Goal: Task Accomplishment & Management: Use online tool/utility

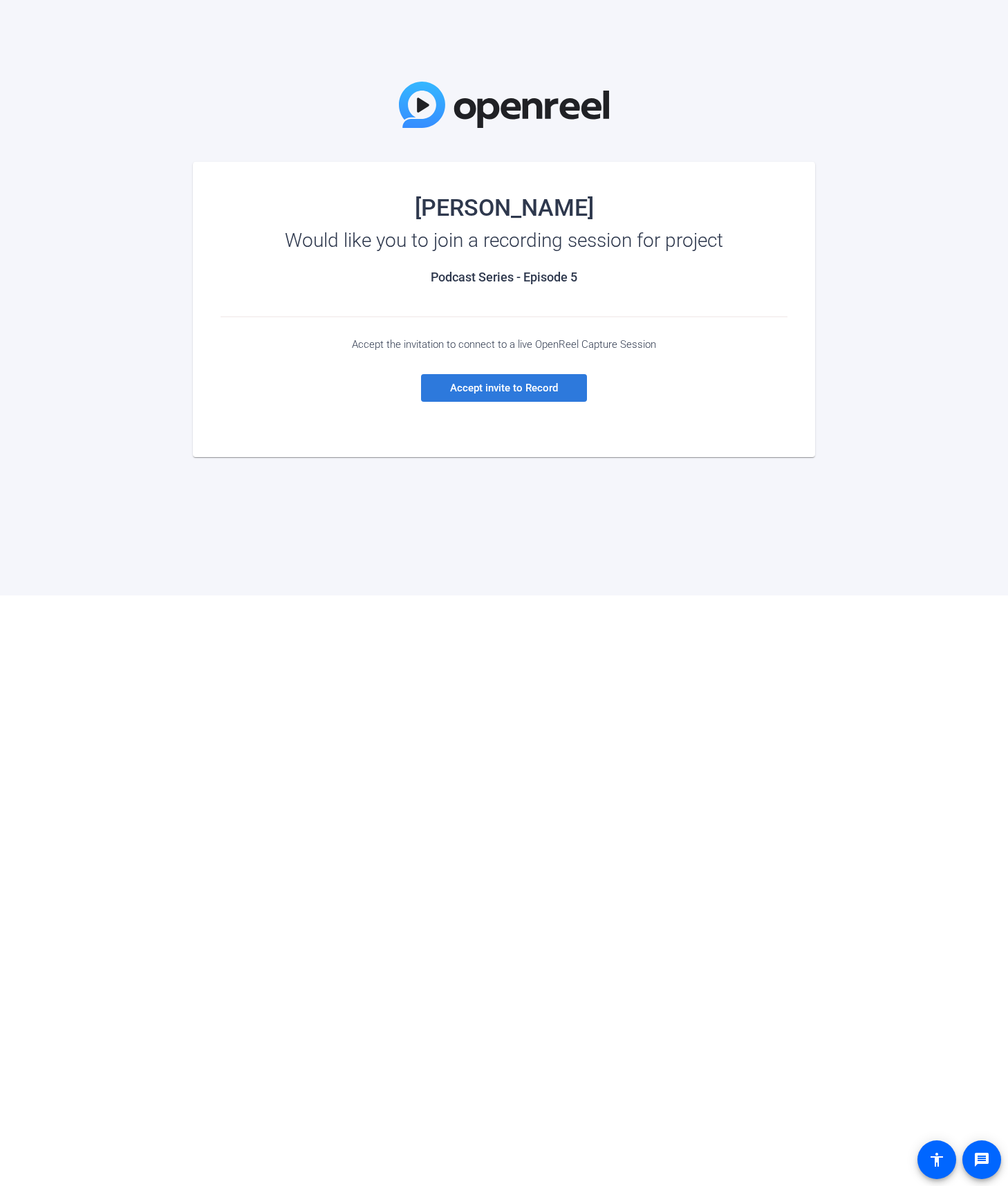
click at [526, 387] on span "Accept invite to Record" at bounding box center [504, 388] width 108 height 13
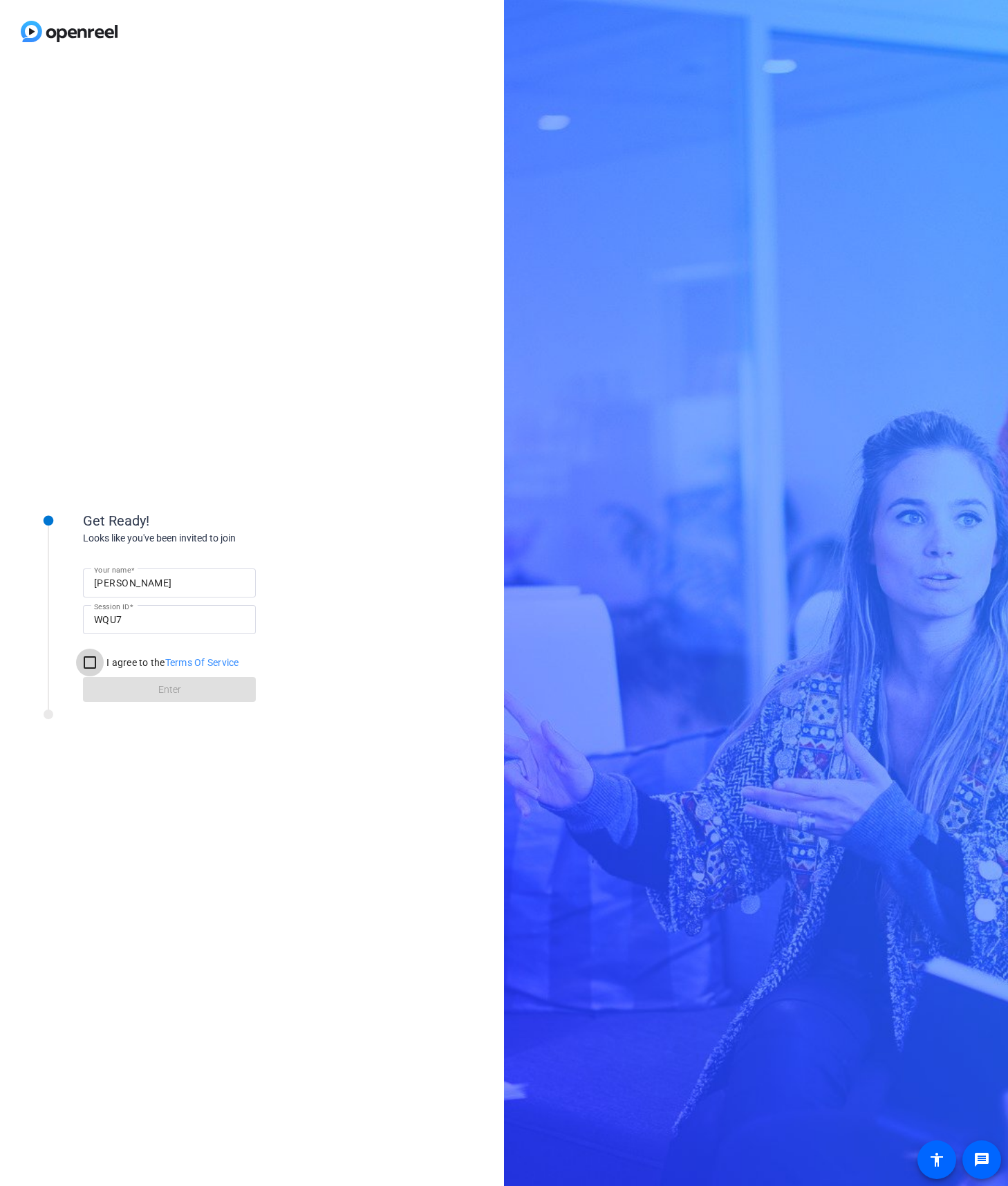
click at [90, 659] on input "I agree to the Terms Of Service" at bounding box center [90, 662] width 28 height 28
checkbox input "true"
click at [134, 684] on span at bounding box center [169, 689] width 173 height 33
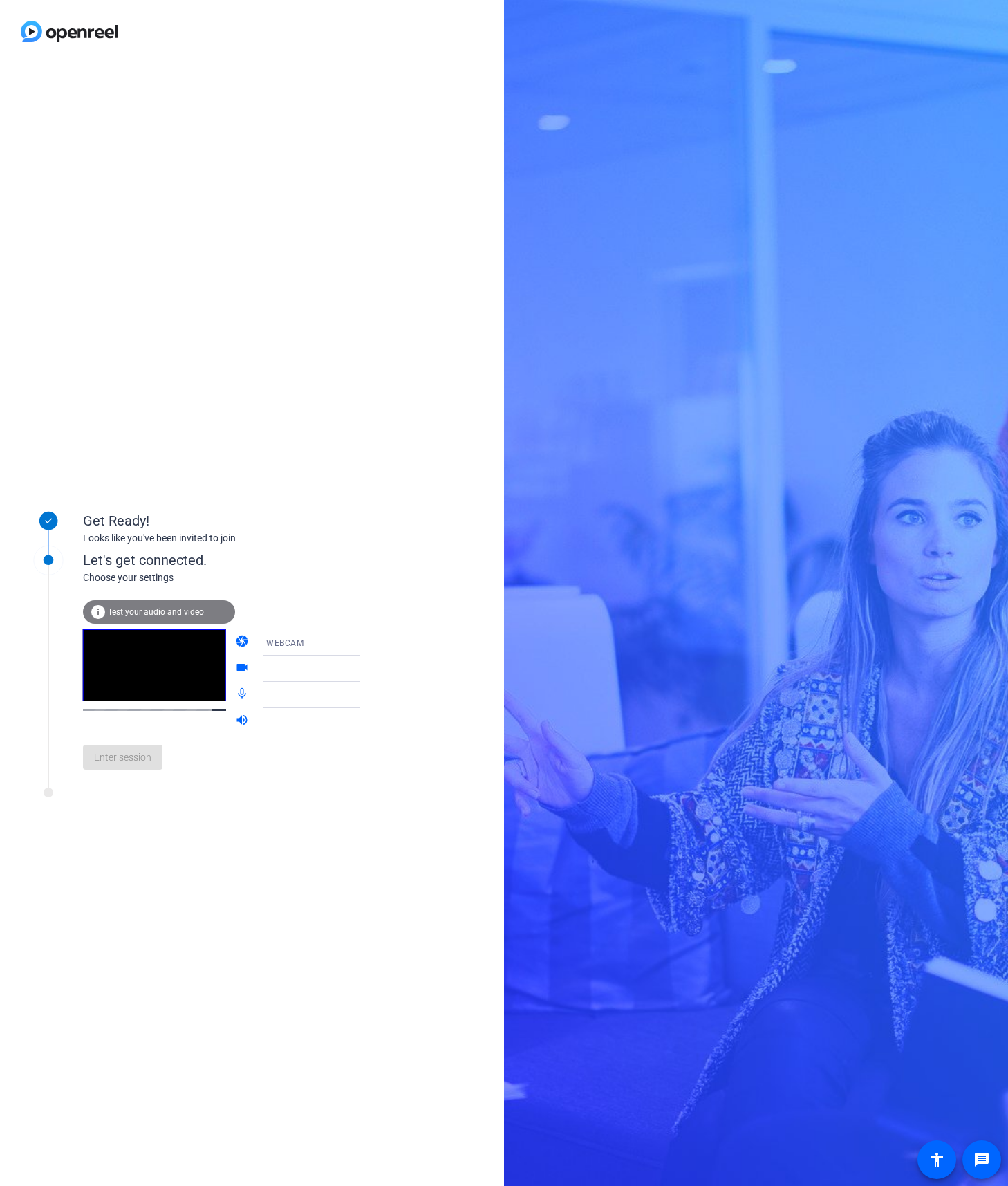
click at [172, 610] on span "Test your audio and video" at bounding box center [156, 612] width 96 height 10
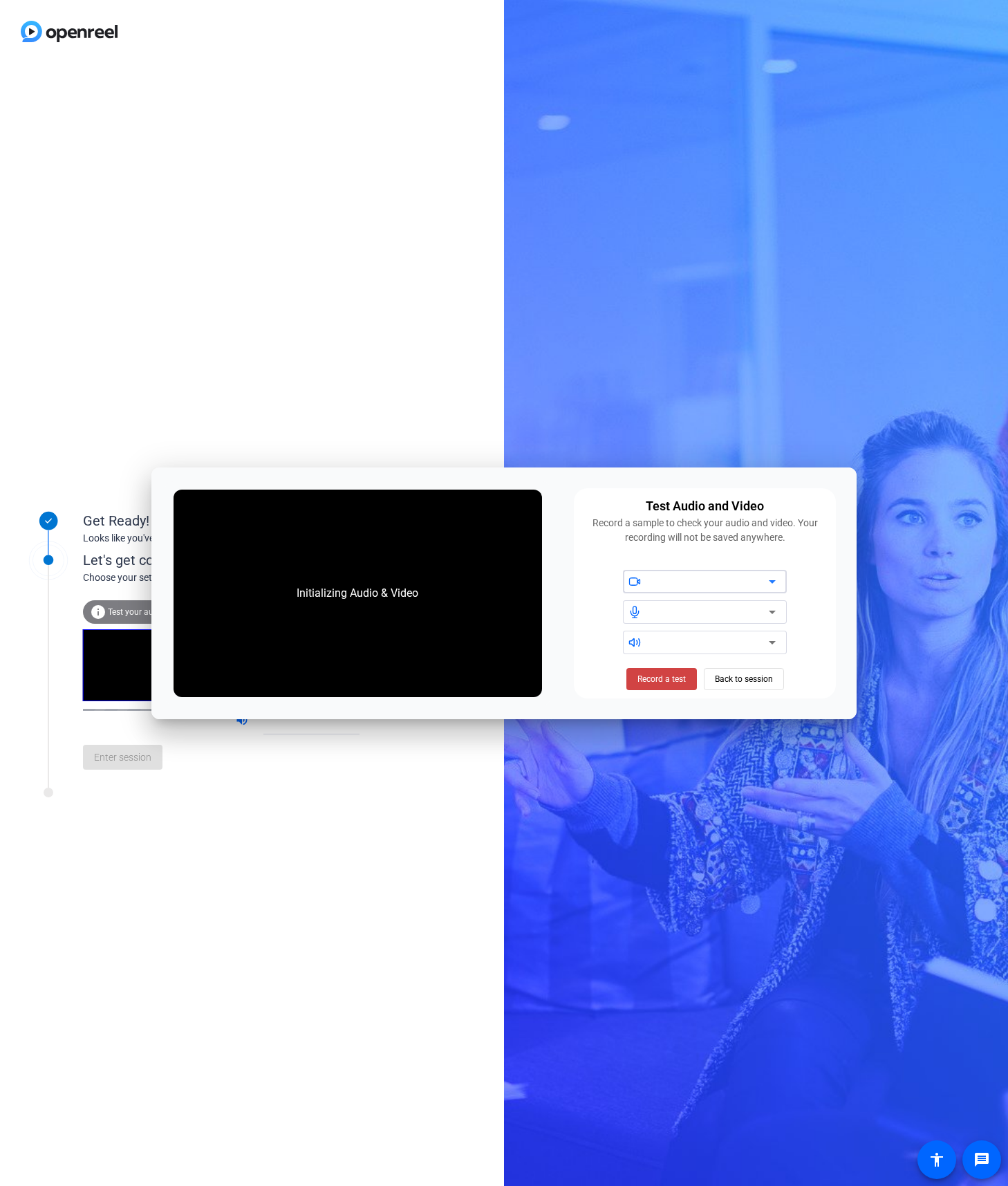
click at [688, 582] on div at bounding box center [710, 581] width 117 height 16
click at [743, 680] on span "Back to session" at bounding box center [744, 679] width 58 height 26
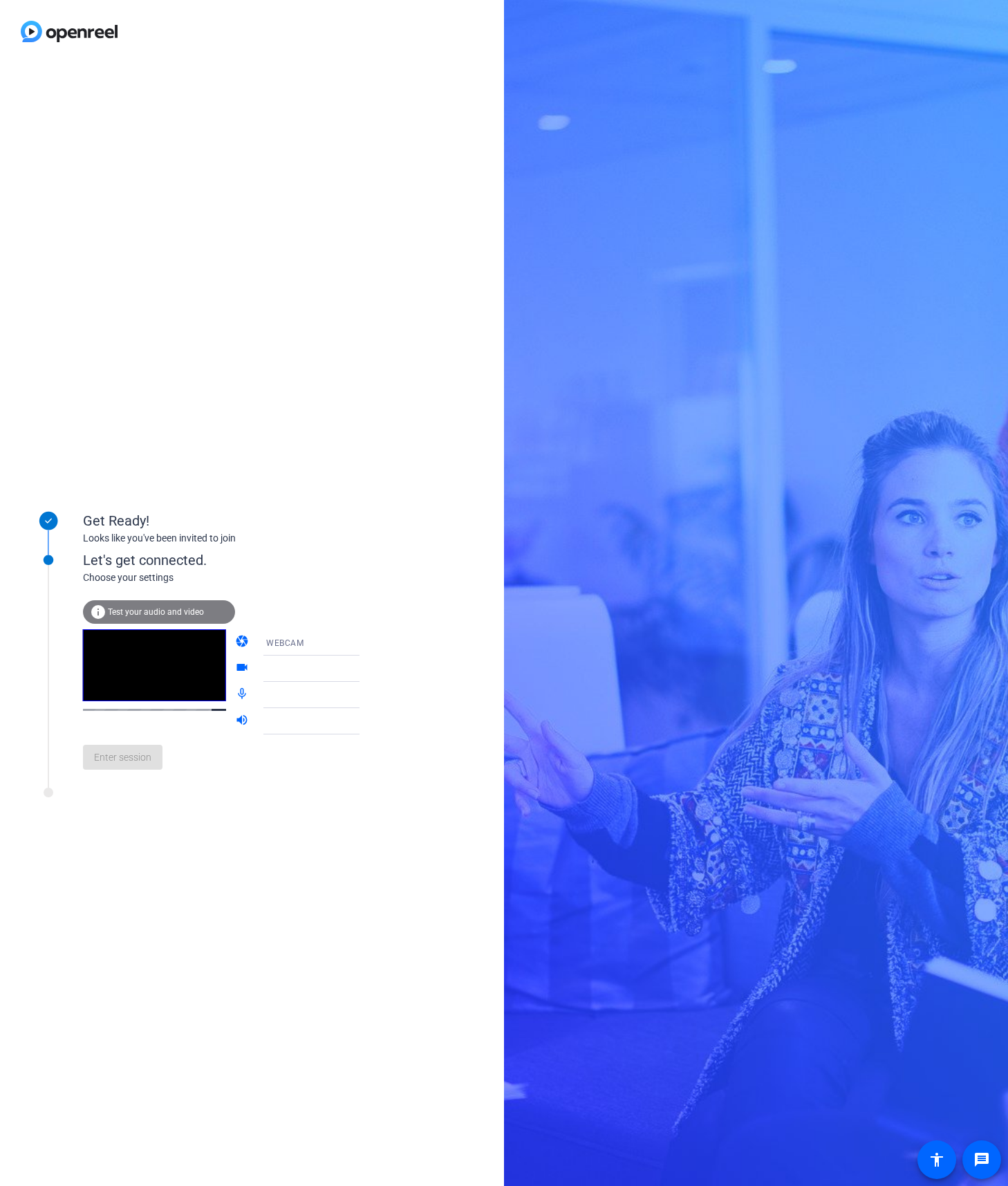
click at [365, 645] on icon at bounding box center [373, 642] width 16 height 16
click at [299, 664] on mat-option "WEBCAM" at bounding box center [300, 669] width 118 height 28
click at [370, 669] on icon at bounding box center [374, 669] width 7 height 4
click at [138, 614] on span "Test your audio and video" at bounding box center [156, 612] width 96 height 10
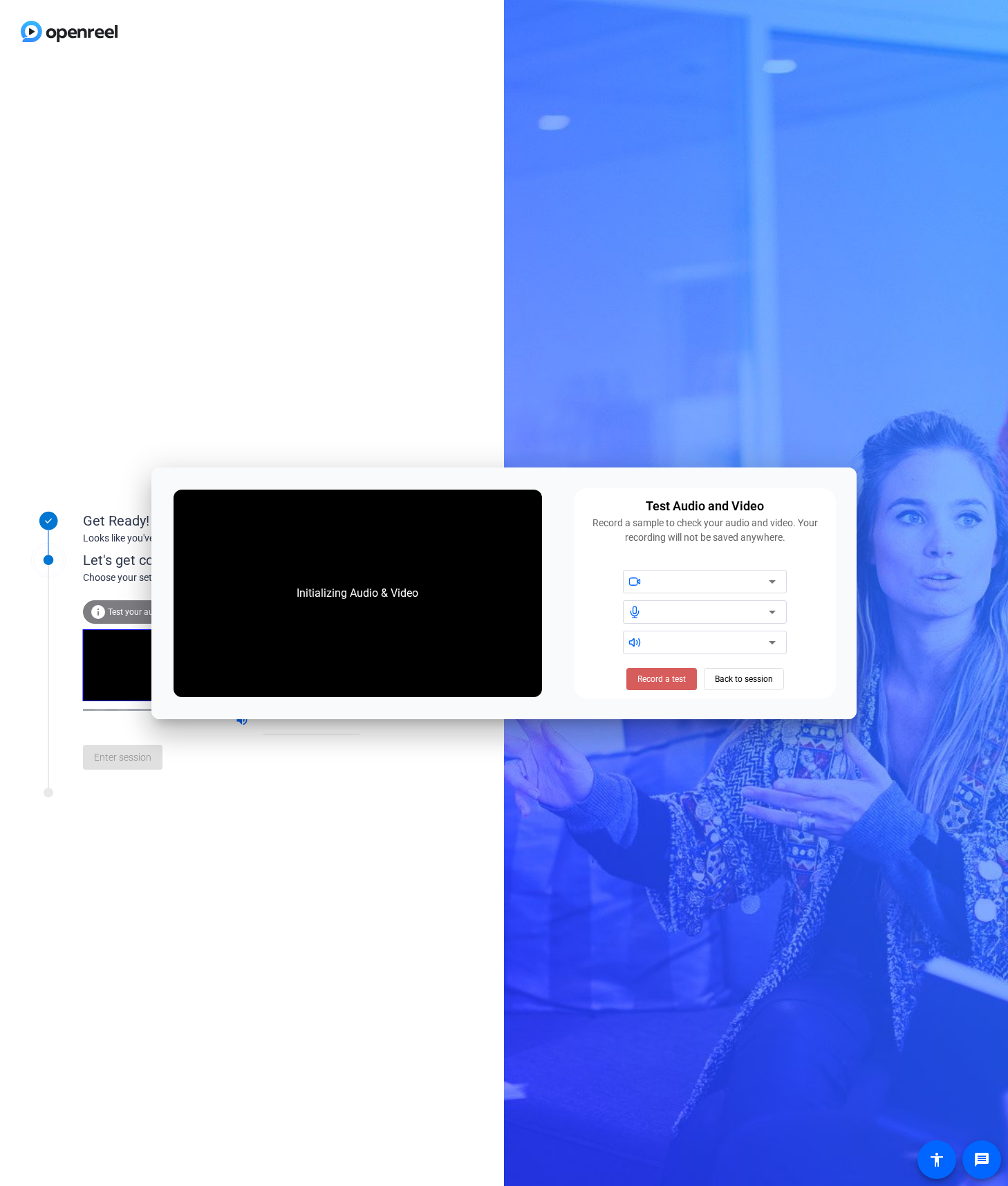
click at [651, 679] on span "Record a test" at bounding box center [661, 679] width 48 height 13
click at [665, 676] on span "Stop Testing (6s)" at bounding box center [661, 679] width 63 height 13
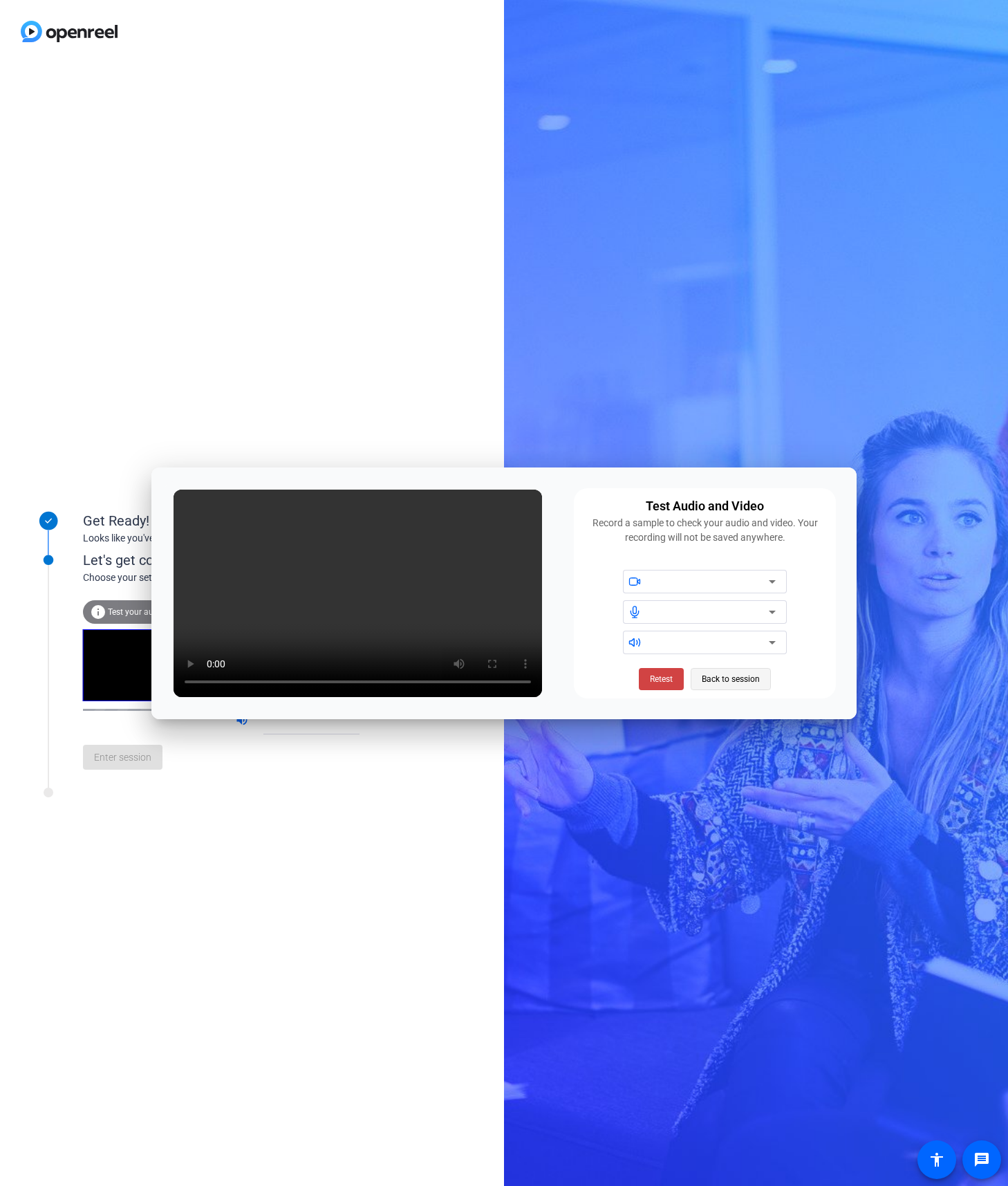
click at [730, 680] on span "Back to session" at bounding box center [731, 679] width 58 height 26
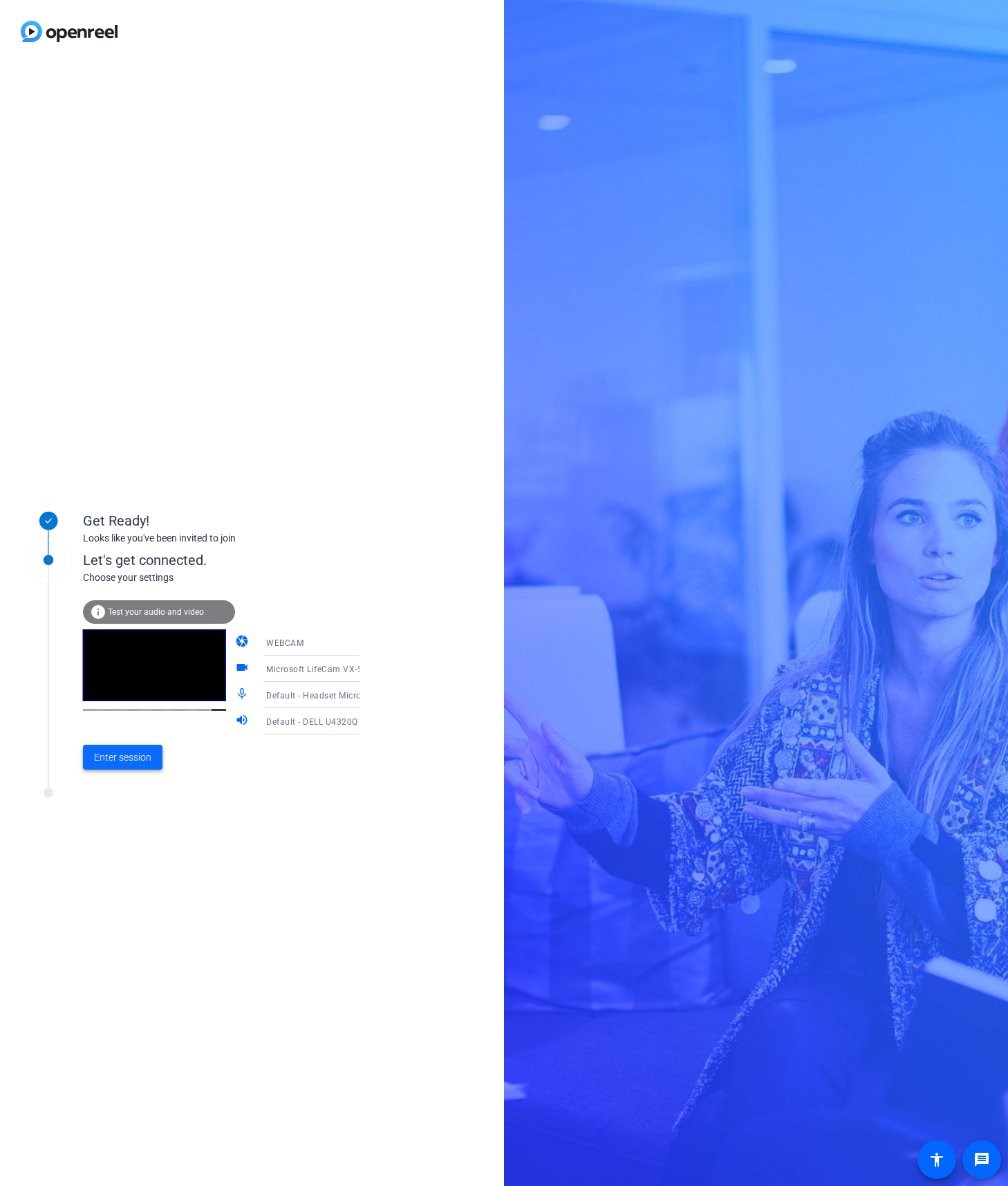
click at [141, 763] on span "Enter session" at bounding box center [122, 758] width 58 height 14
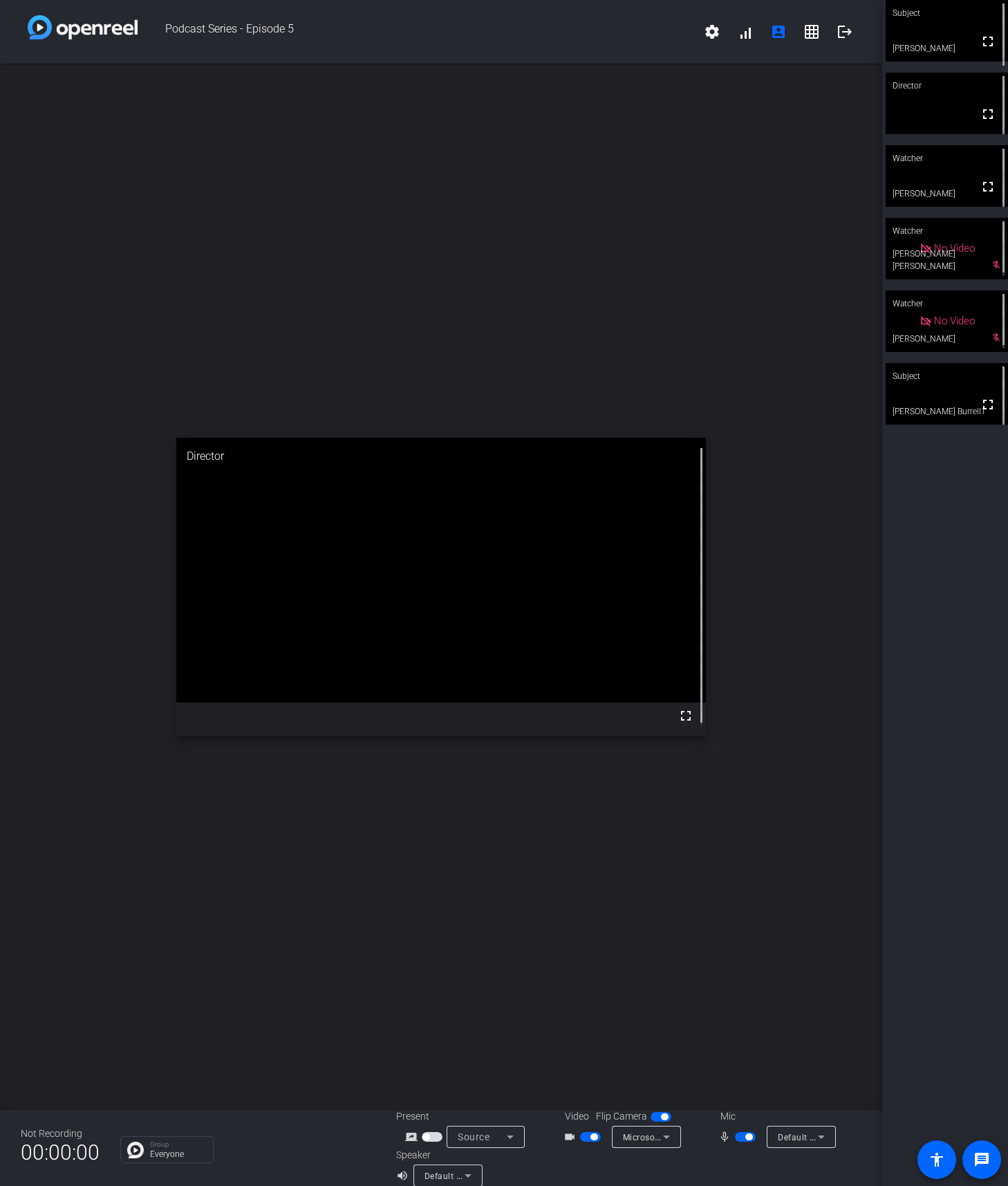
click at [649, 1141] on span "Microsoft LifeCam VX-5000 (045e:0728)" at bounding box center [705, 1137] width 164 height 11
click at [661, 1092] on span "Microsoft LifeCam VX-5000 (045e:0728)" at bounding box center [676, 1104] width 127 height 33
click at [813, 1137] on icon at bounding box center [820, 1136] width 16 height 16
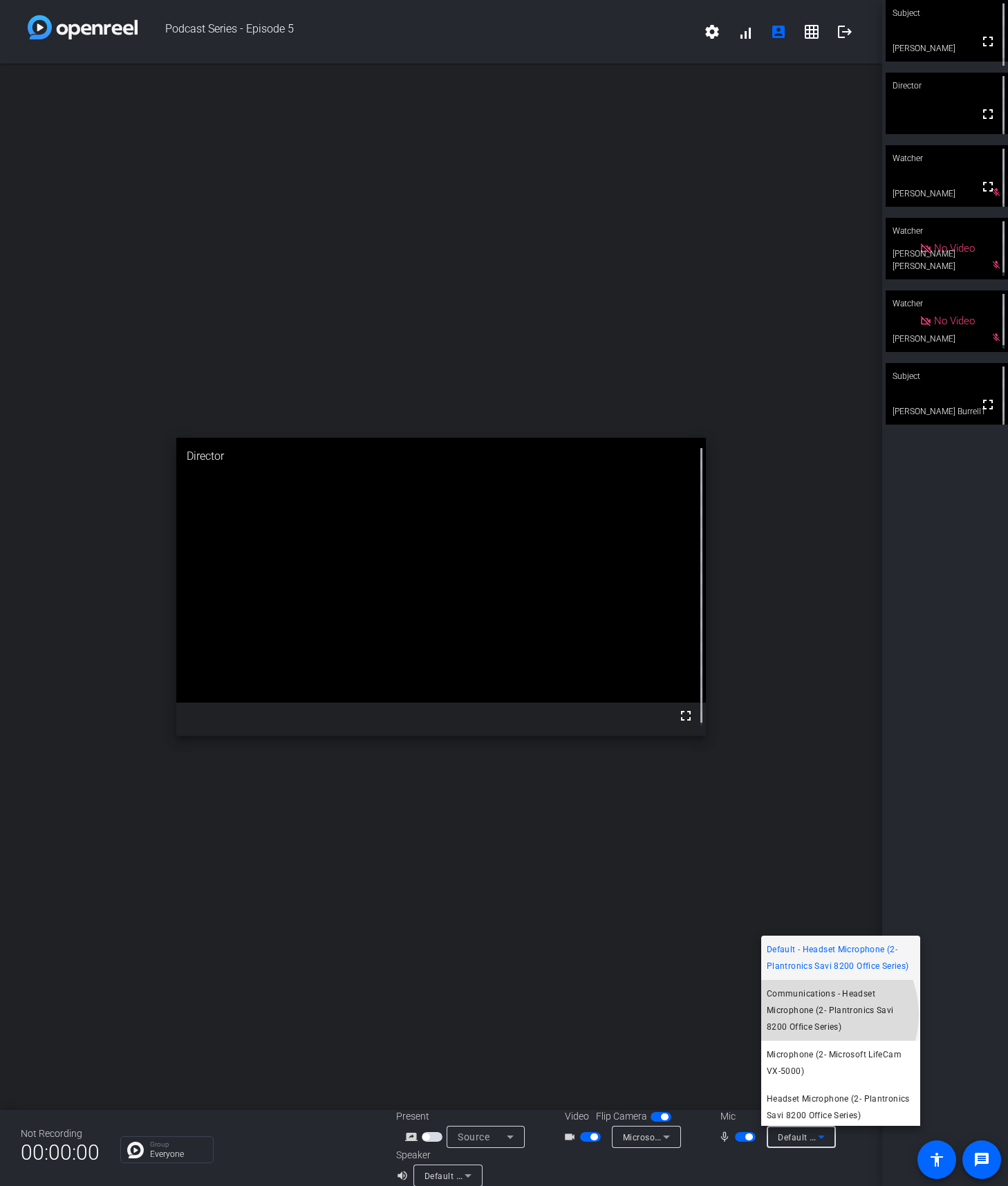
click at [814, 1031] on span "Communications - Headset Microphone (2- Plantronics Savi 8200 Office Series)" at bounding box center [840, 1010] width 148 height 50
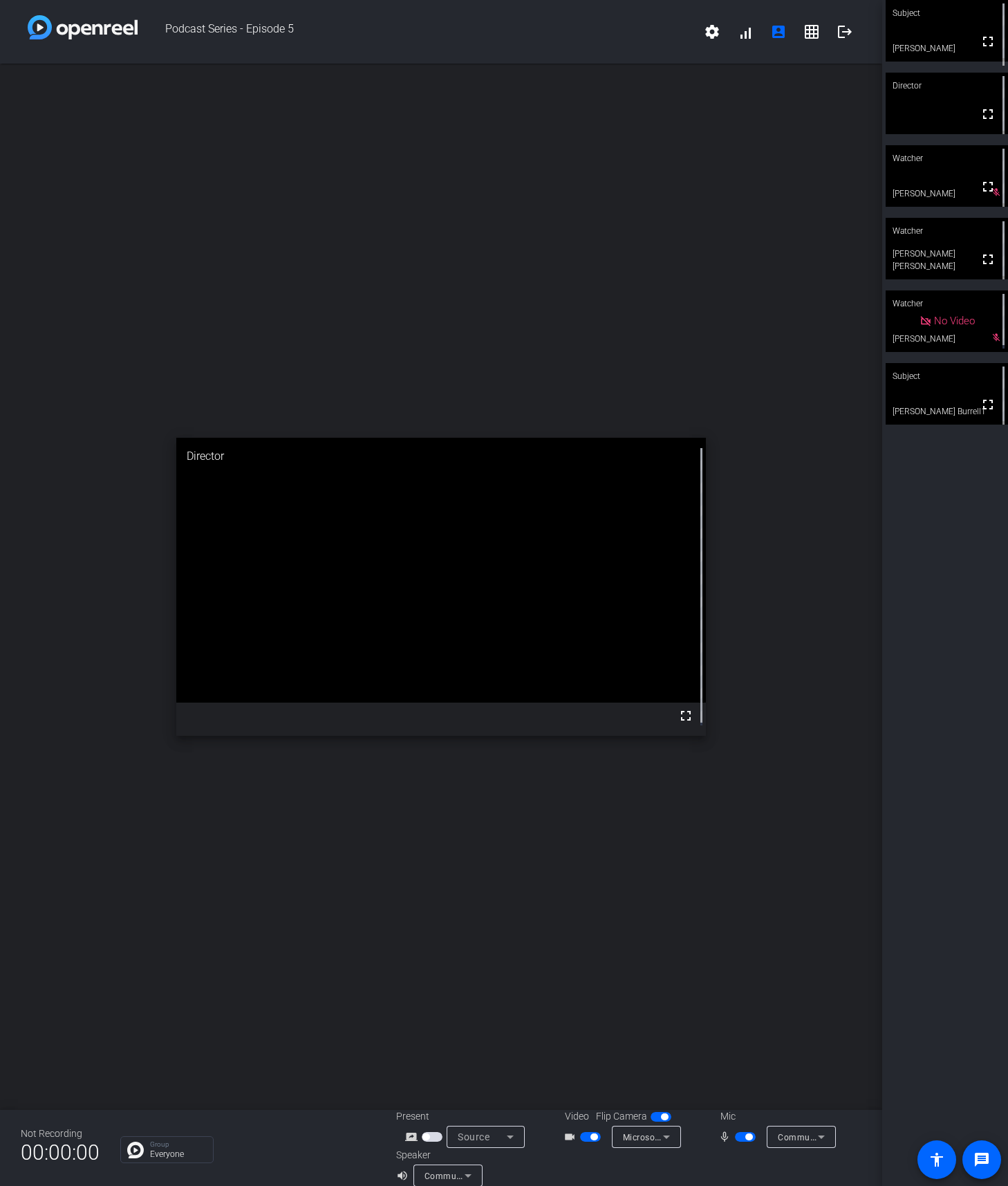
click at [33, 124] on div "open_in_new Director fullscreen" at bounding box center [441, 587] width 882 height 1046
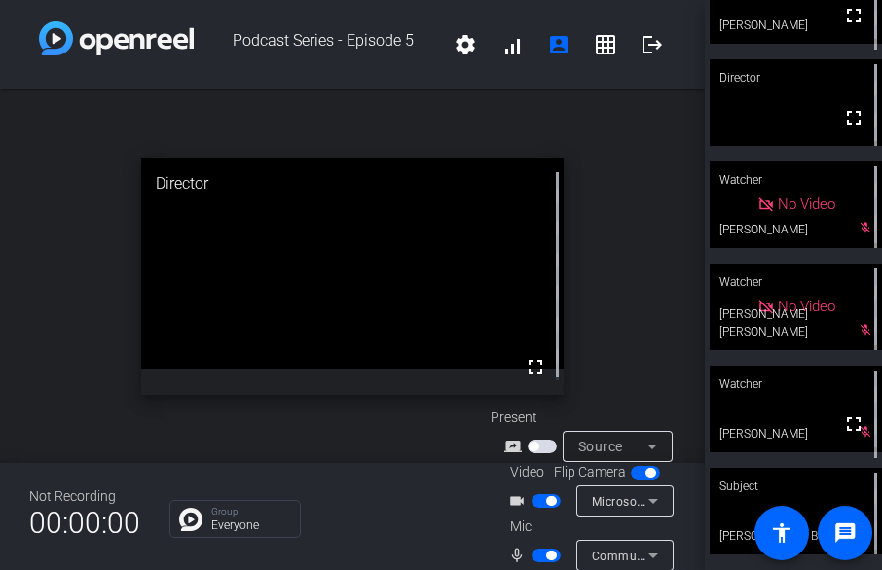
scroll to position [77, 0]
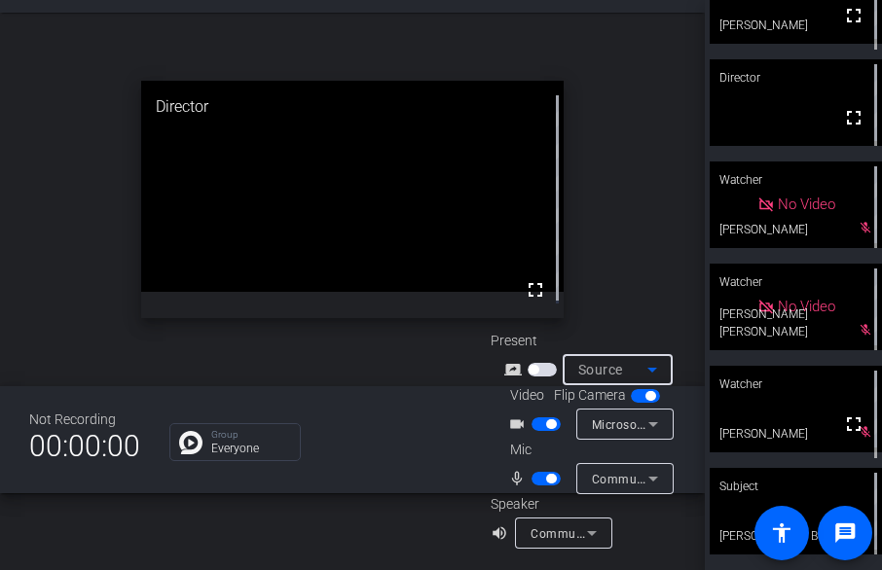
click at [653, 374] on icon at bounding box center [651, 369] width 23 height 23
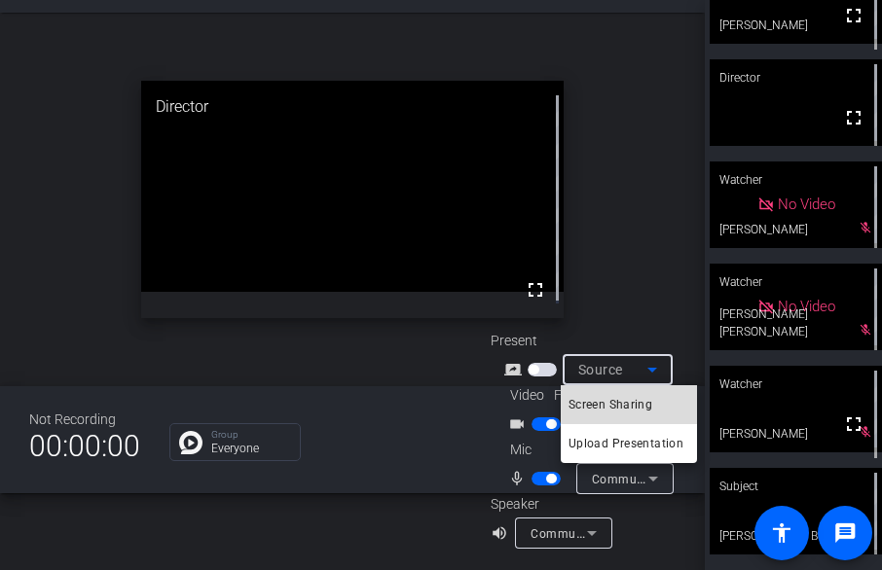
click at [646, 406] on span "Screen Sharing" at bounding box center [610, 404] width 84 height 23
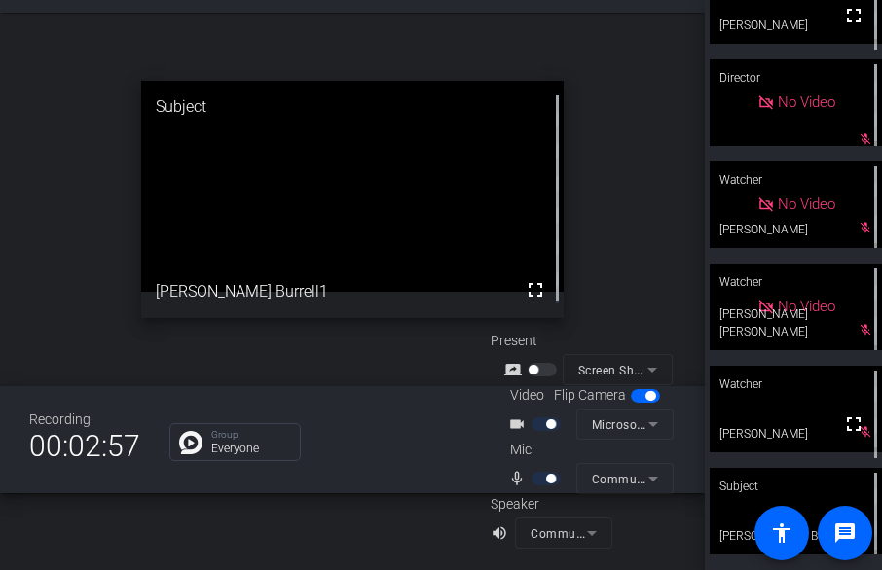
click at [611, 369] on mat-form-field "Screen Sharing" at bounding box center [617, 369] width 110 height 31
click at [645, 364] on mat-form-field "Screen Sharing" at bounding box center [617, 369] width 110 height 31
click at [635, 396] on span "button" at bounding box center [645, 396] width 29 height 14
click at [644, 396] on span "button" at bounding box center [645, 396] width 29 height 14
click at [648, 367] on mat-form-field "Screen Sharing" at bounding box center [617, 369] width 110 height 31
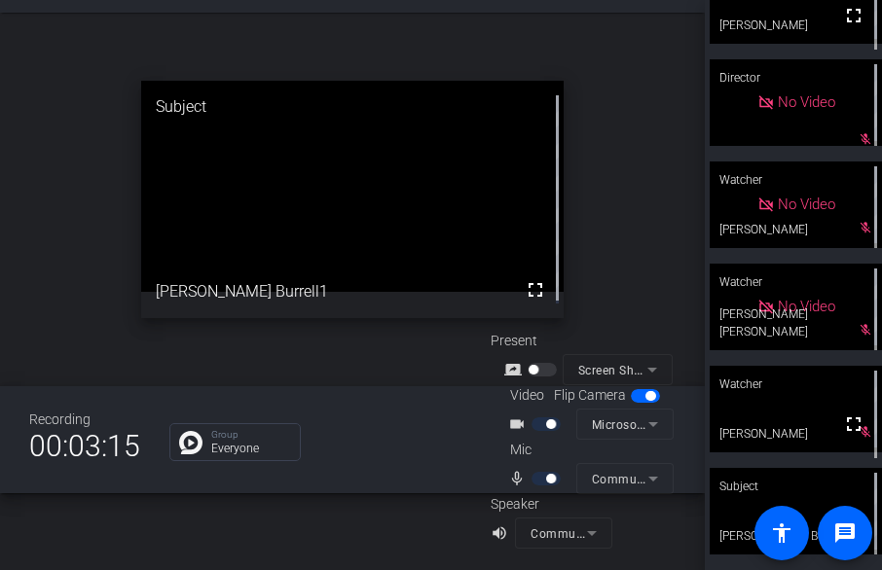
click at [550, 366] on div at bounding box center [543, 370] width 33 height 14
click at [646, 365] on mat-form-field "Screen Sharing" at bounding box center [617, 369] width 110 height 31
click at [649, 367] on mat-form-field "Screen Sharing" at bounding box center [617, 369] width 110 height 31
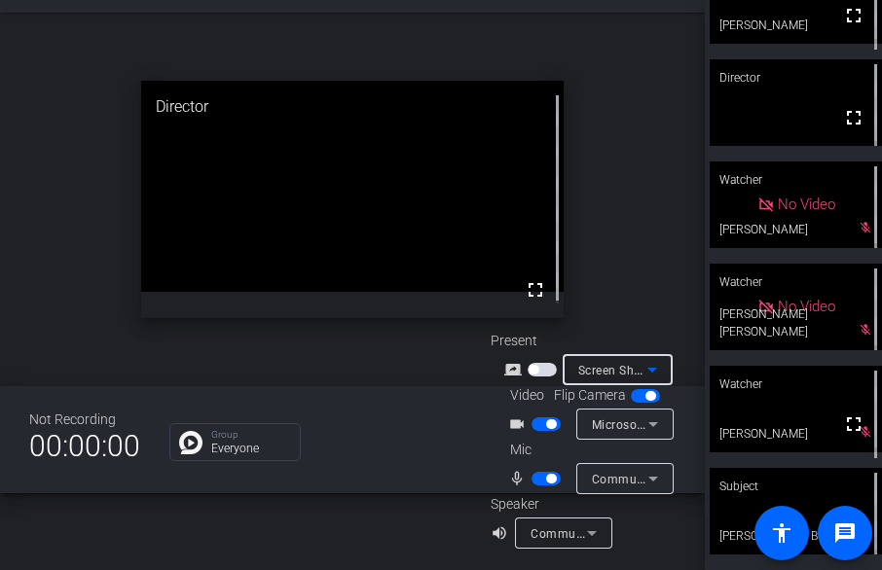
click at [651, 369] on icon at bounding box center [652, 370] width 10 height 5
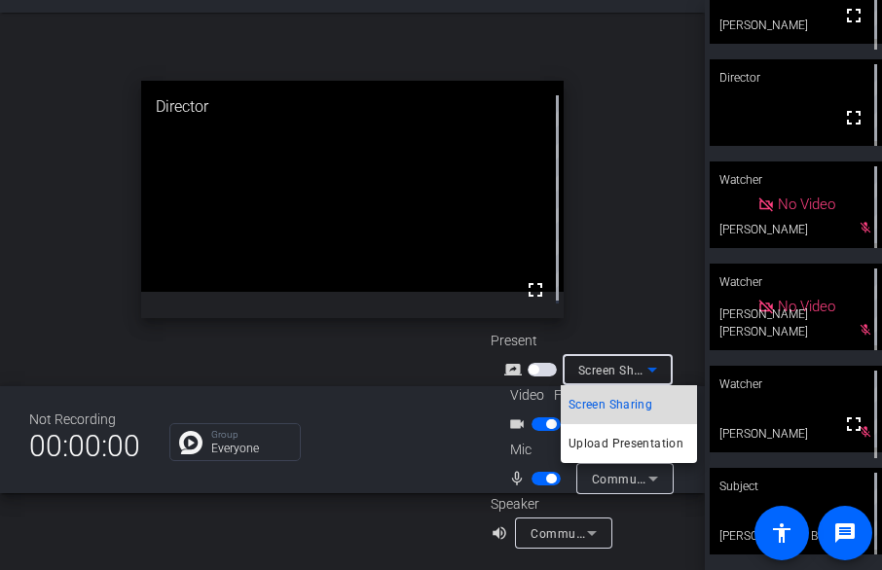
click at [614, 404] on span "Screen Sharing" at bounding box center [610, 404] width 84 height 23
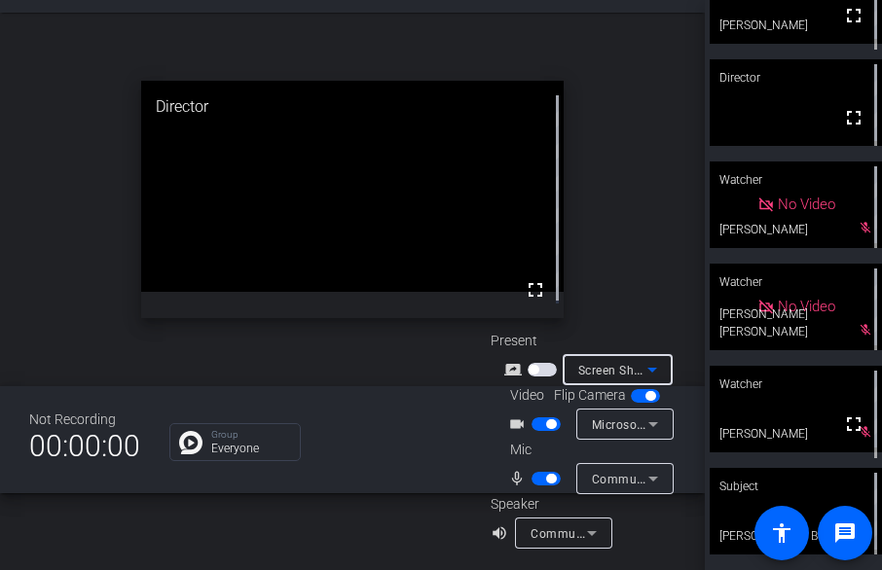
click at [656, 364] on icon at bounding box center [651, 369] width 23 height 23
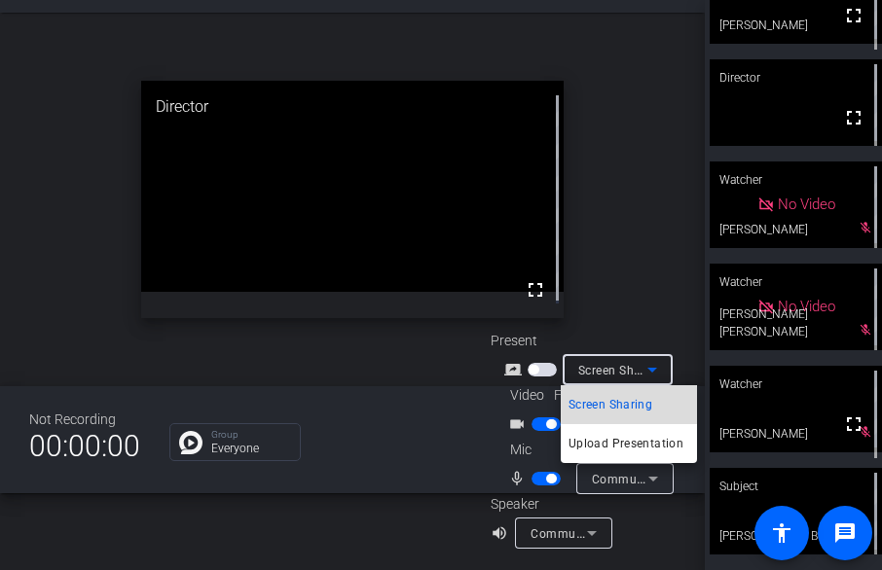
click at [611, 406] on span "Screen Sharing" at bounding box center [610, 404] width 84 height 23
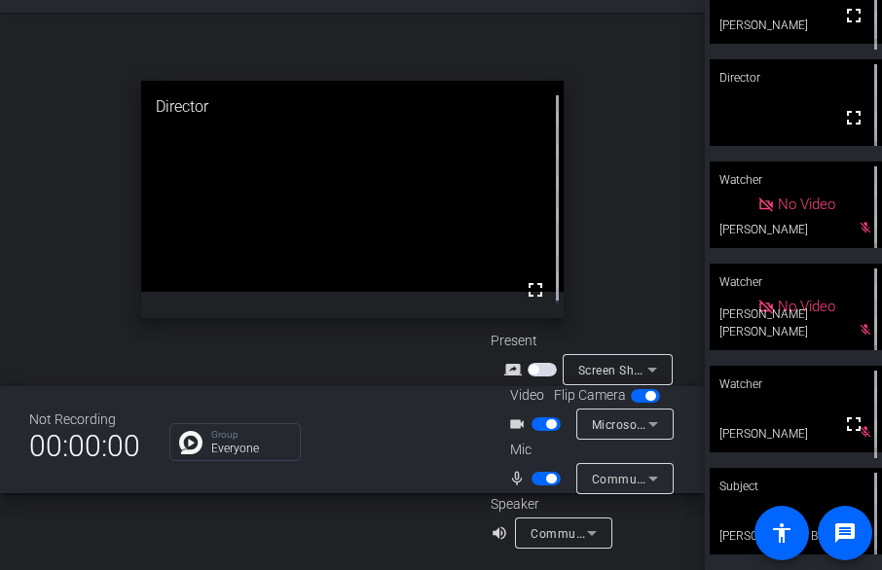
click at [547, 368] on span "button" at bounding box center [541, 370] width 29 height 14
click at [656, 366] on icon at bounding box center [651, 369] width 23 height 23
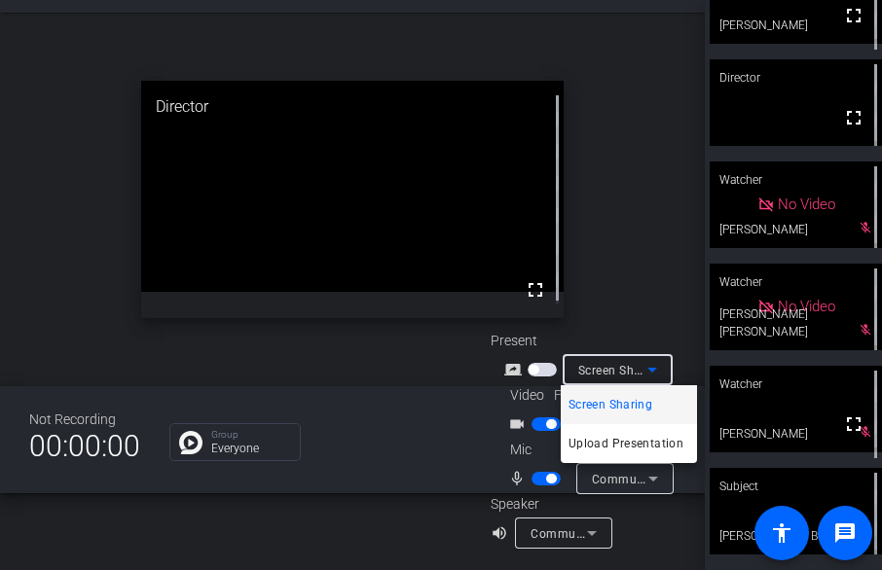
click at [639, 219] on div at bounding box center [441, 285] width 882 height 570
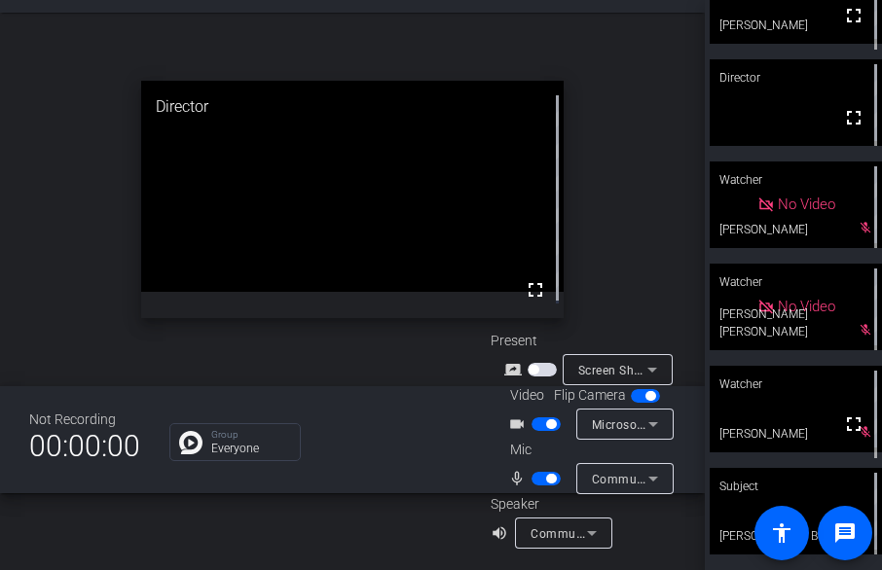
click at [647, 374] on icon at bounding box center [651, 369] width 23 height 23
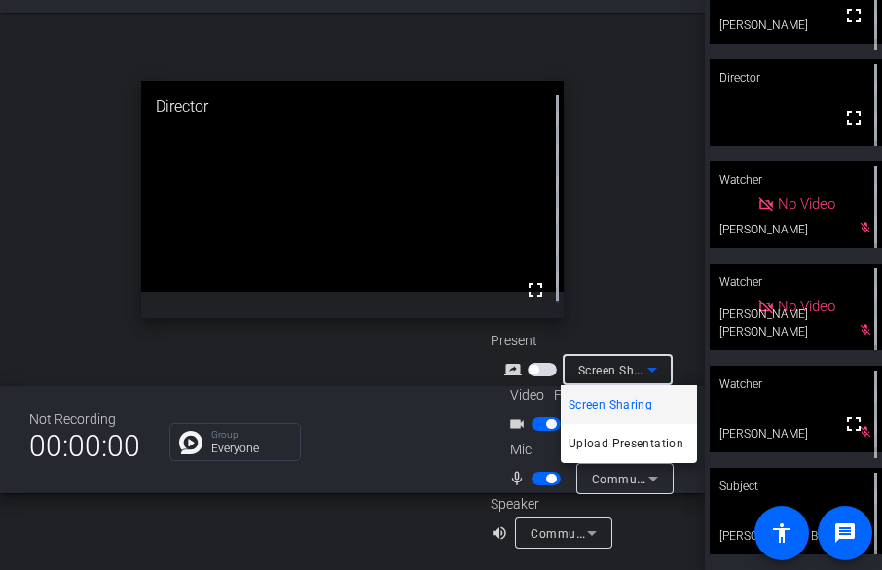
click at [540, 367] on div at bounding box center [441, 285] width 882 height 570
click at [540, 367] on span "button" at bounding box center [541, 370] width 29 height 14
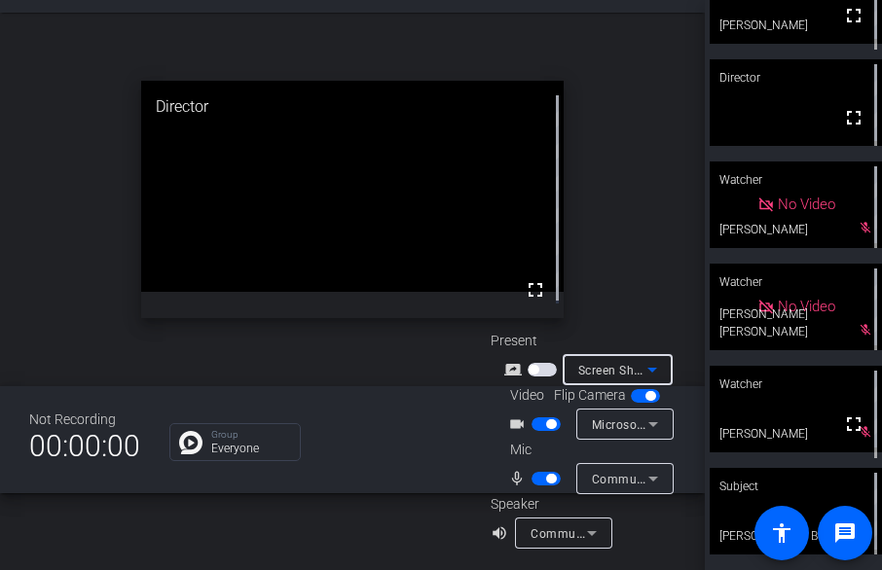
click at [656, 369] on icon at bounding box center [651, 369] width 23 height 23
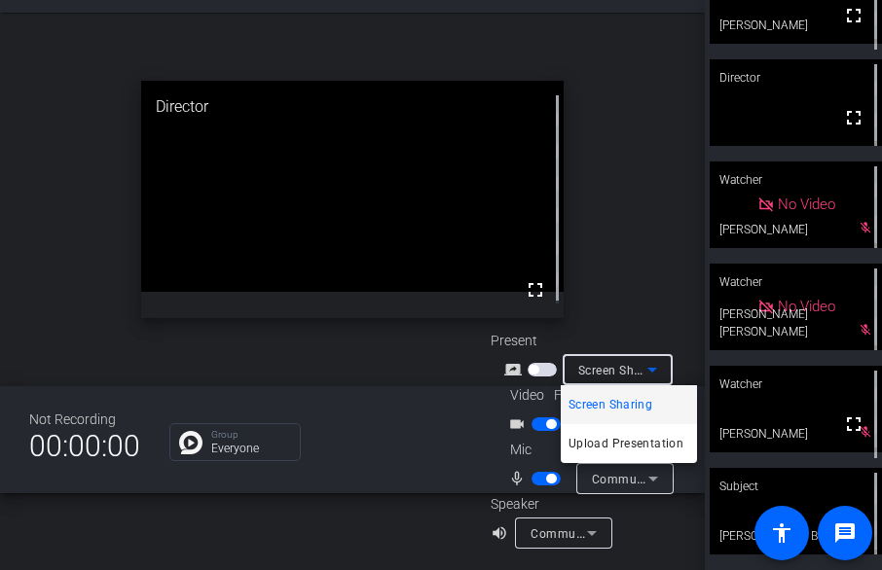
click at [645, 206] on div at bounding box center [441, 285] width 882 height 570
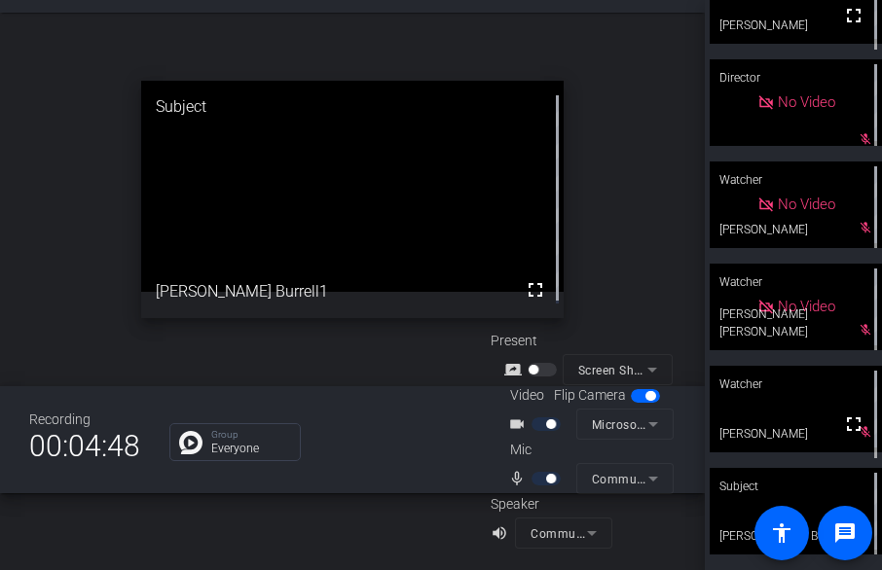
click at [638, 366] on mat-form-field "Screen Sharing" at bounding box center [617, 369] width 110 height 31
click at [646, 367] on mat-form-field "Screen Sharing" at bounding box center [617, 369] width 110 height 31
click at [544, 371] on div at bounding box center [543, 370] width 33 height 14
click at [634, 369] on mat-form-field "Screen Sharing" at bounding box center [617, 369] width 110 height 31
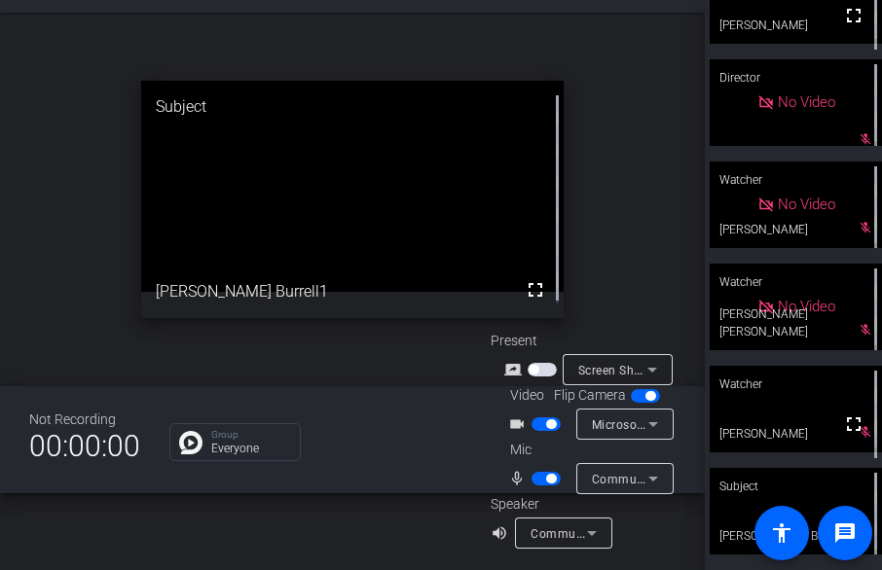
click at [651, 367] on icon at bounding box center [651, 369] width 23 height 23
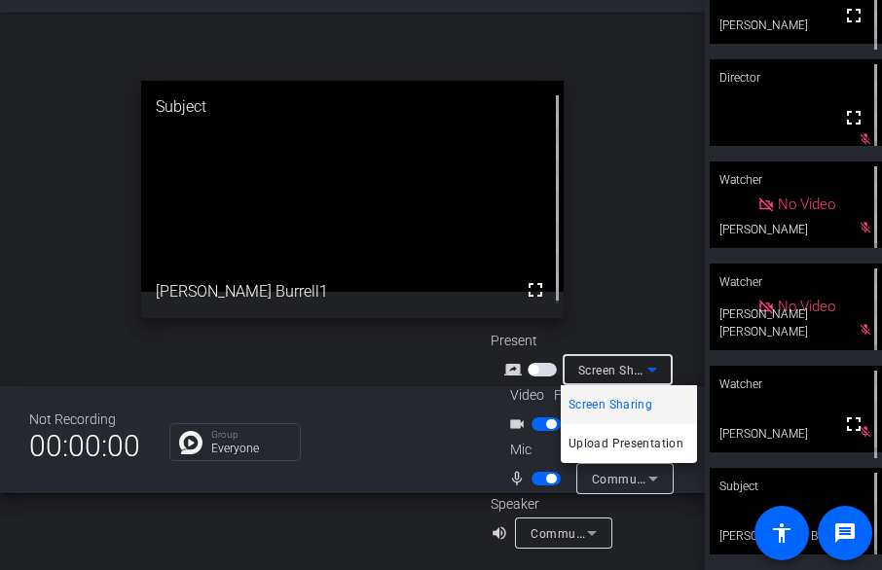
click at [633, 399] on span "Screen Sharing" at bounding box center [610, 404] width 84 height 23
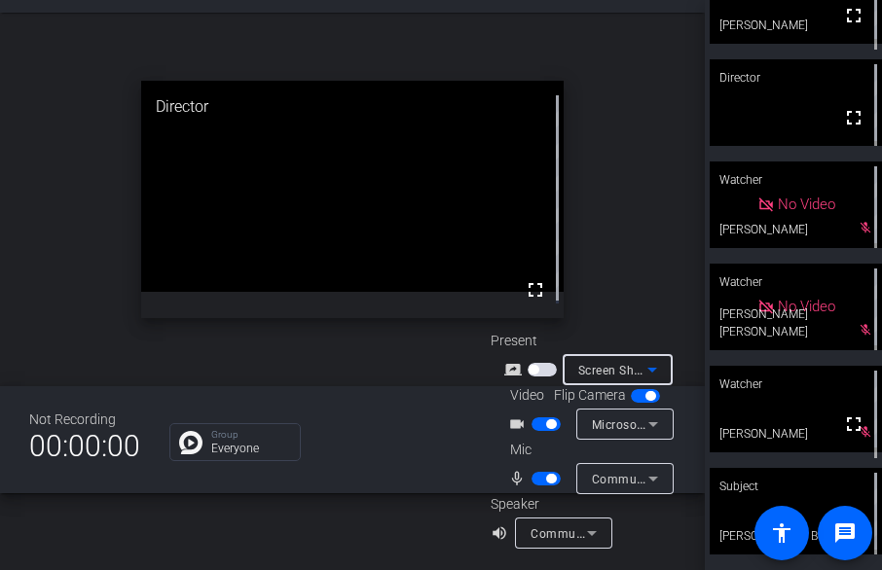
click at [653, 371] on icon at bounding box center [651, 369] width 23 height 23
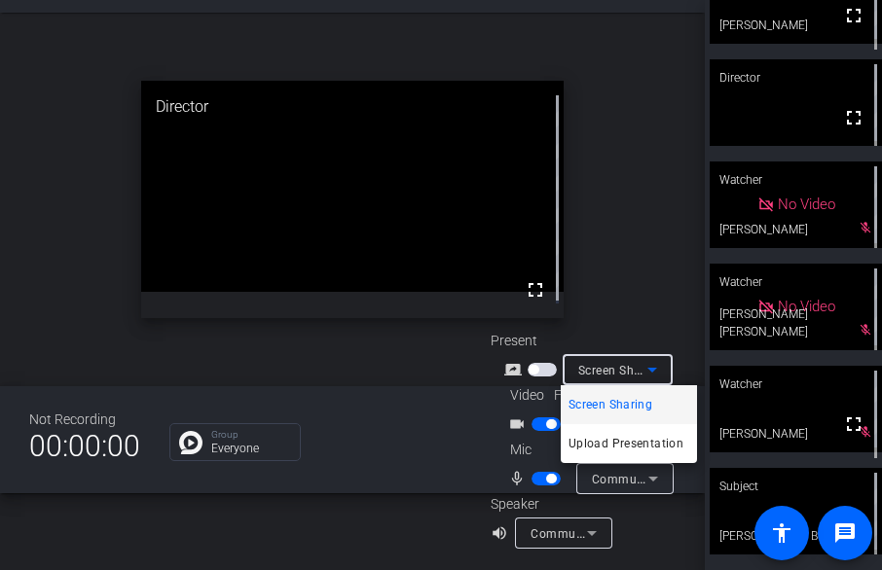
click at [633, 412] on span "Screen Sharing" at bounding box center [610, 404] width 84 height 23
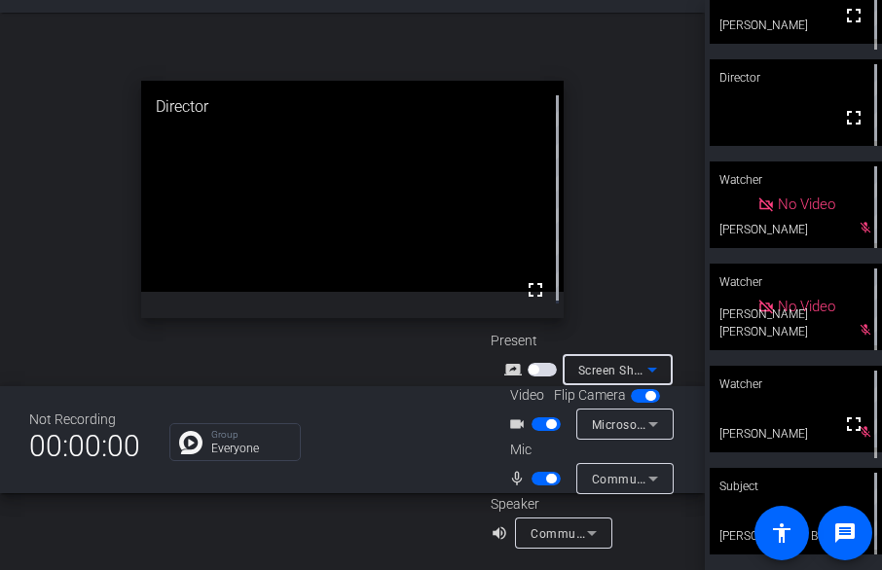
click at [657, 368] on icon at bounding box center [651, 369] width 23 height 23
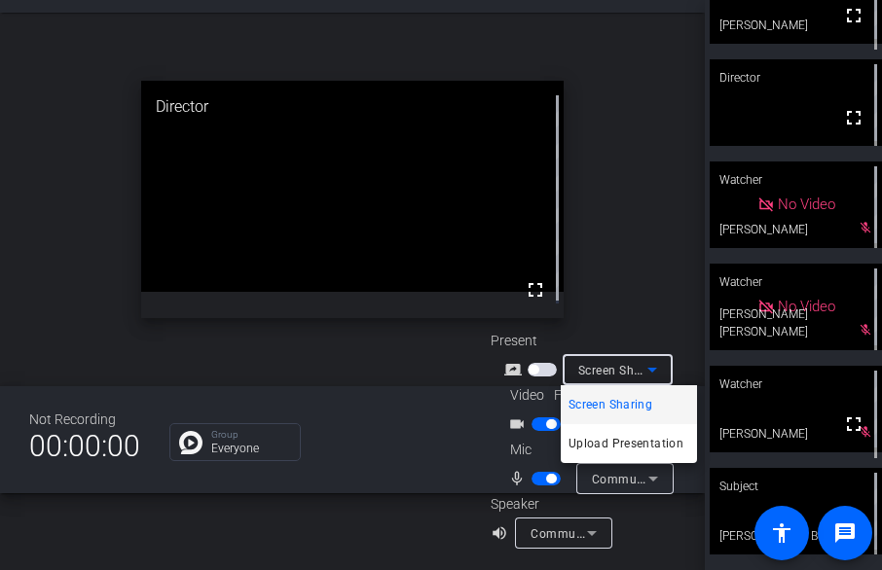
click at [625, 409] on span "Screen Sharing" at bounding box center [610, 404] width 84 height 23
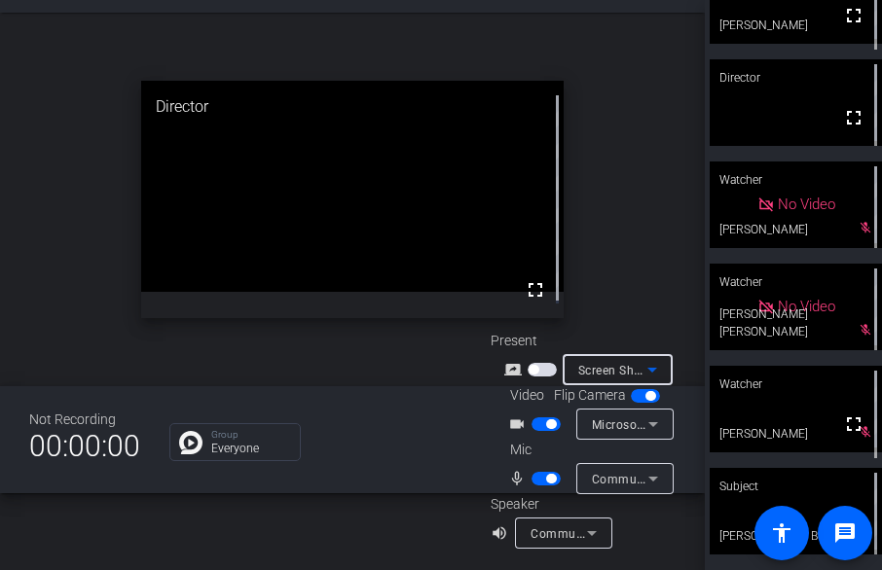
click at [652, 366] on icon at bounding box center [651, 369] width 23 height 23
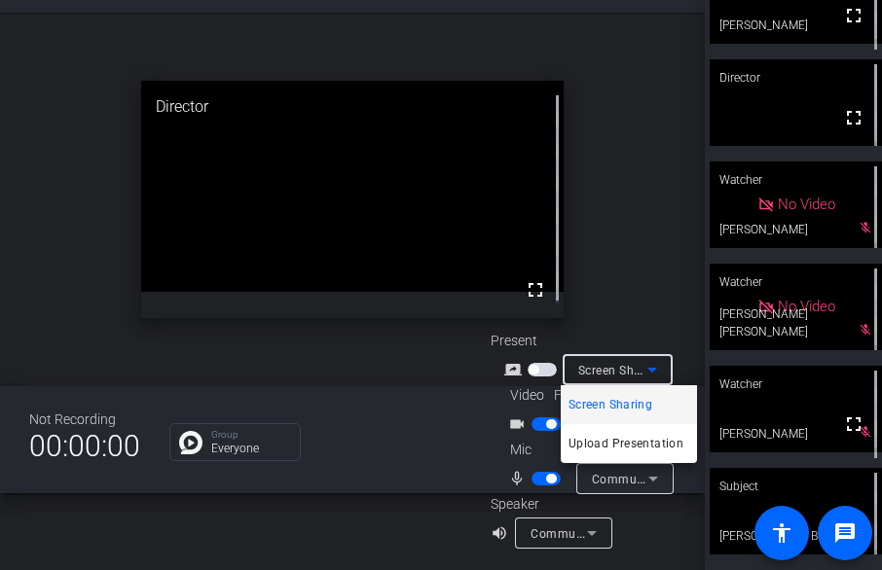
click at [598, 406] on span "Screen Sharing" at bounding box center [610, 404] width 84 height 23
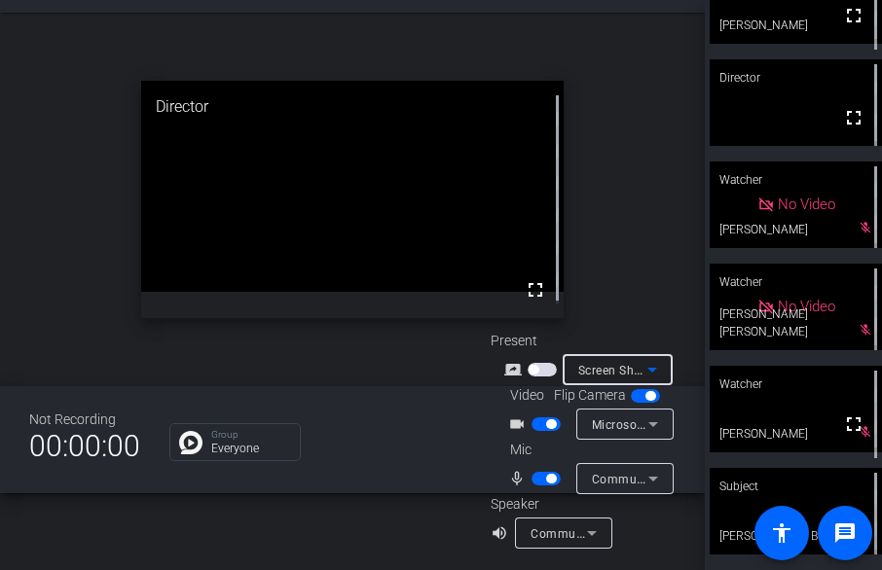
click at [655, 369] on icon at bounding box center [651, 369] width 23 height 23
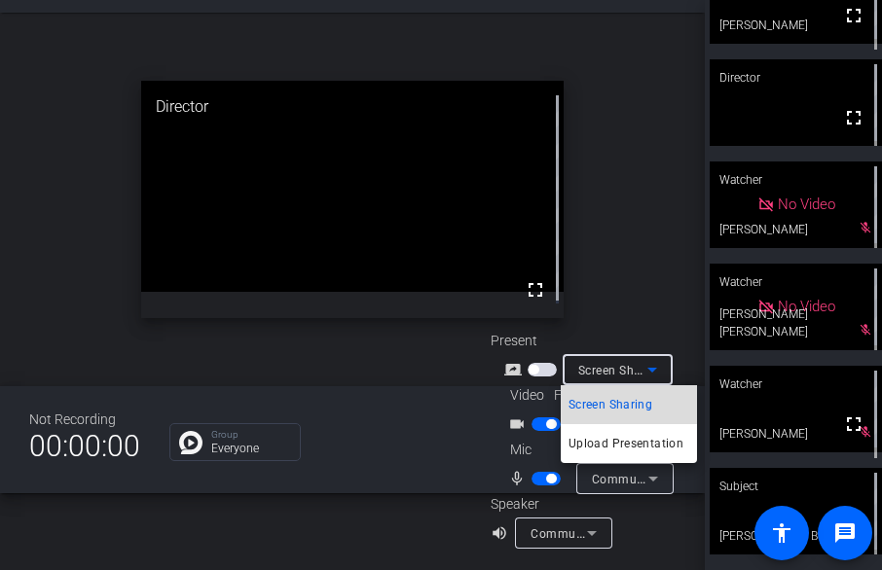
click at [604, 406] on span "Screen Sharing" at bounding box center [610, 404] width 84 height 23
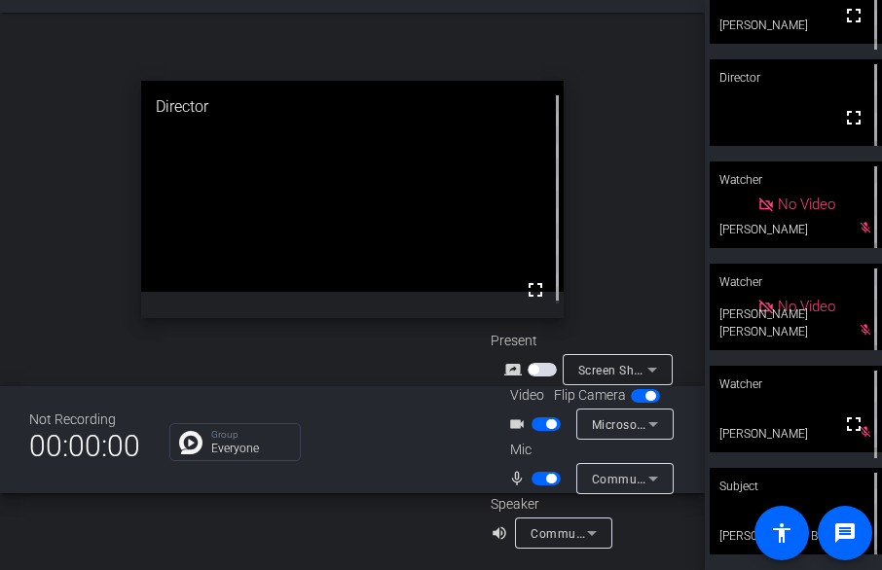
click at [553, 370] on span "button" at bounding box center [541, 370] width 29 height 14
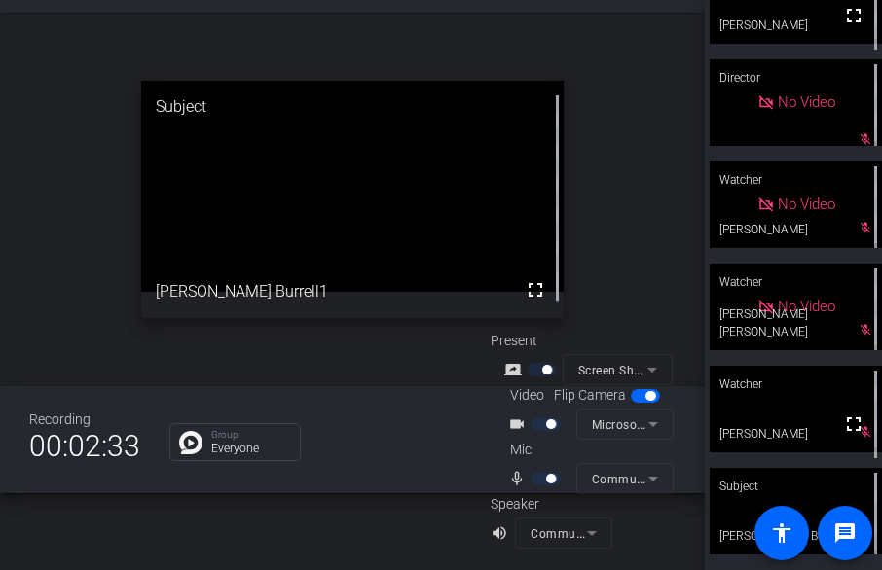
click at [649, 366] on mat-form-field "Screen Sharing" at bounding box center [617, 369] width 110 height 31
click at [649, 371] on mat-form-field "Screen Sharing" at bounding box center [617, 369] width 110 height 31
click at [620, 366] on mat-form-field "Screen Sharing" at bounding box center [617, 369] width 110 height 31
click at [546, 363] on div at bounding box center [543, 370] width 33 height 14
click at [554, 369] on div at bounding box center [543, 370] width 33 height 14
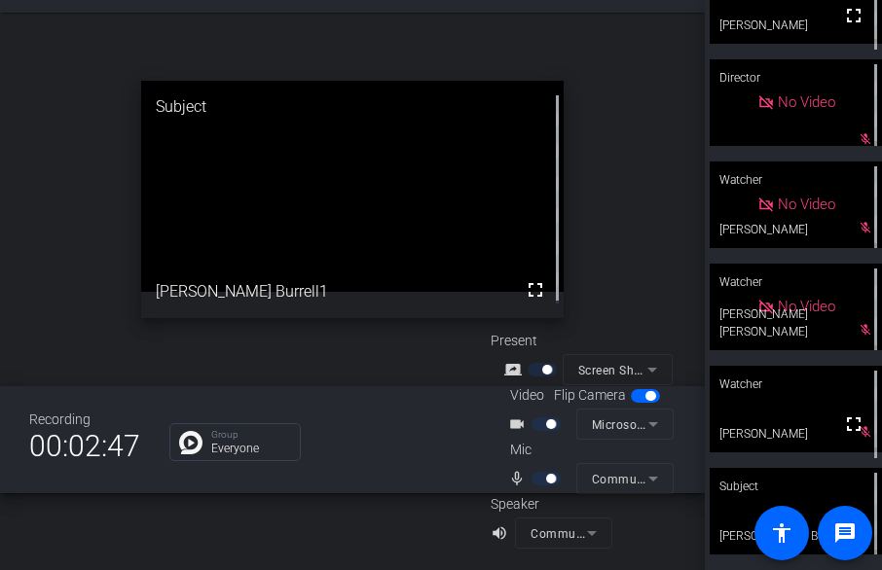
click at [646, 366] on mat-form-field "Screen Sharing" at bounding box center [617, 369] width 110 height 31
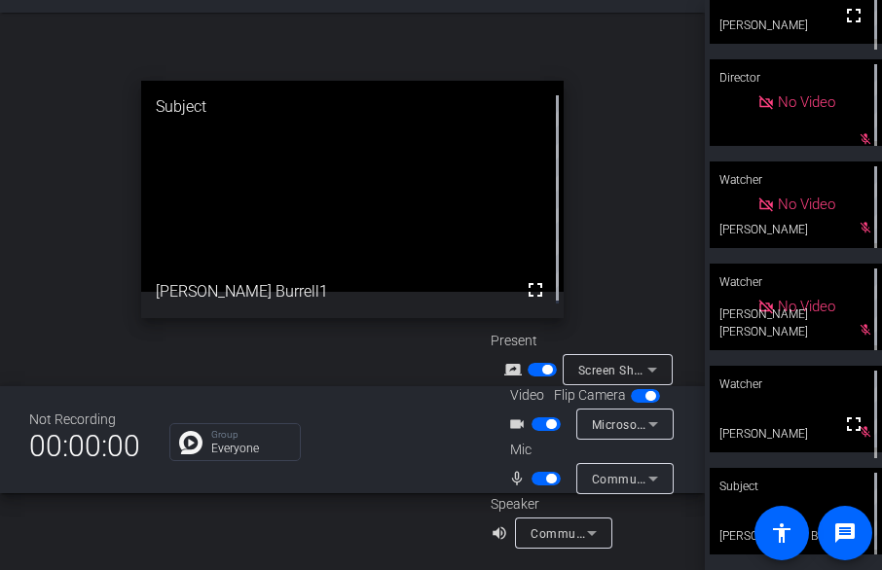
click at [651, 367] on icon at bounding box center [651, 369] width 23 height 23
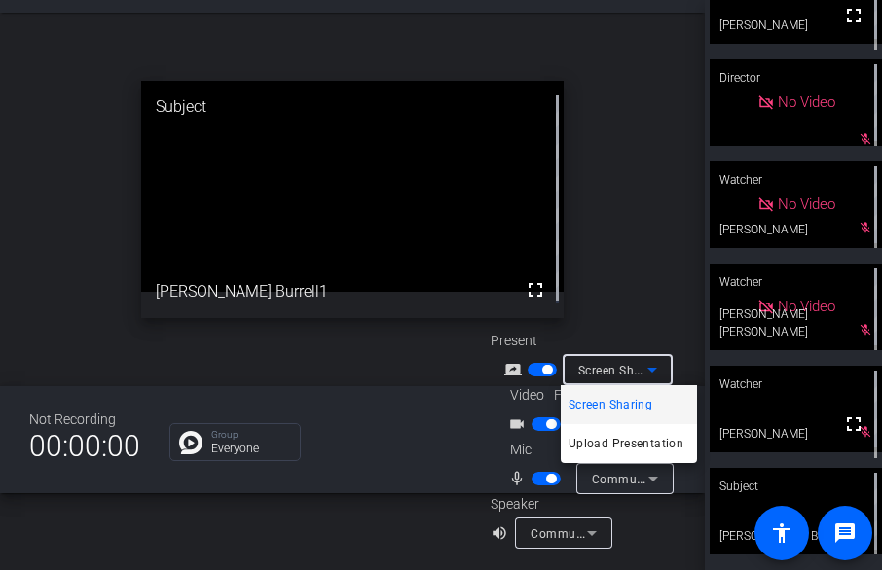
click at [618, 408] on span "Screen Sharing" at bounding box center [610, 404] width 84 height 23
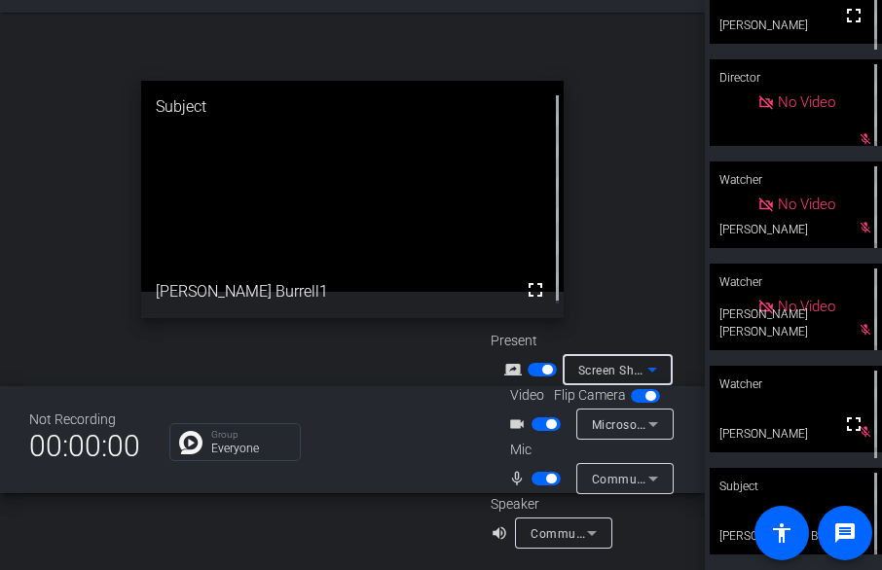
click at [650, 369] on icon at bounding box center [652, 370] width 10 height 5
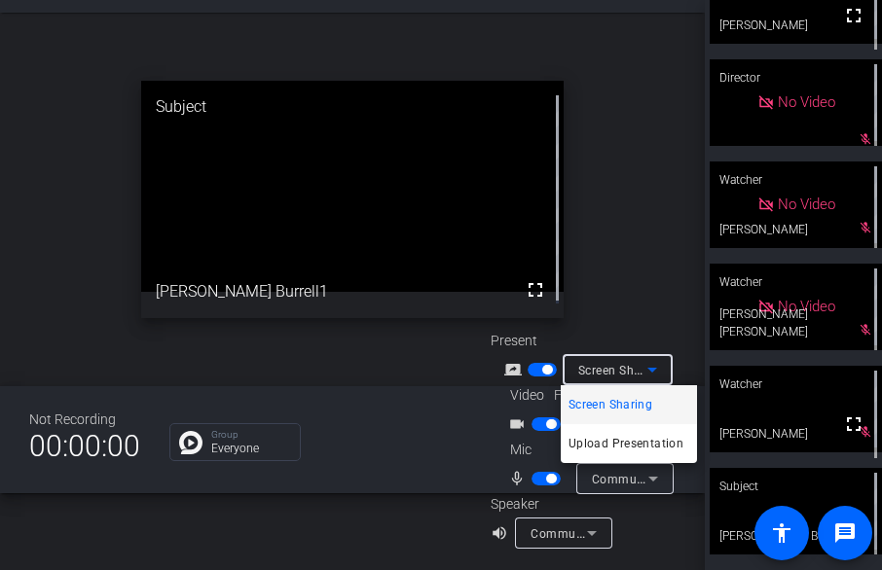
click at [597, 402] on span "Screen Sharing" at bounding box center [610, 404] width 84 height 23
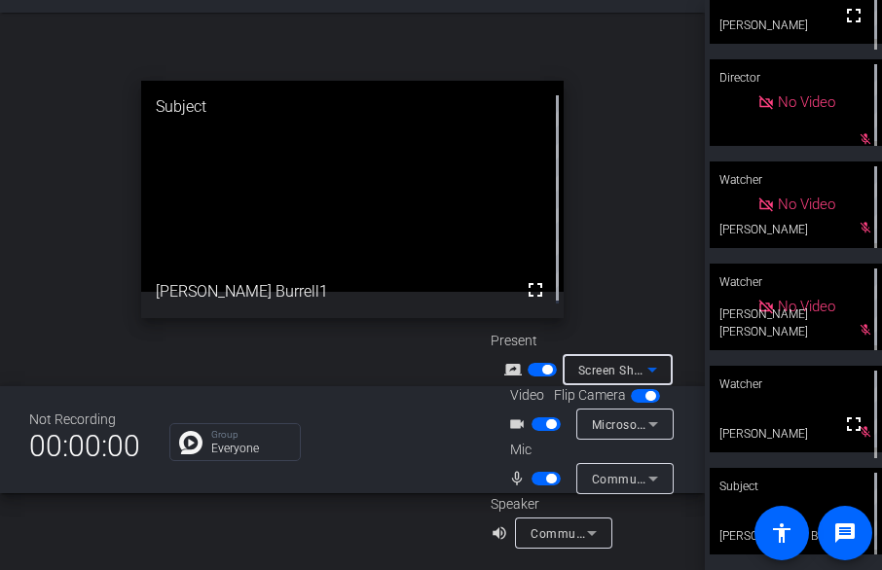
click at [650, 371] on icon at bounding box center [652, 370] width 10 height 5
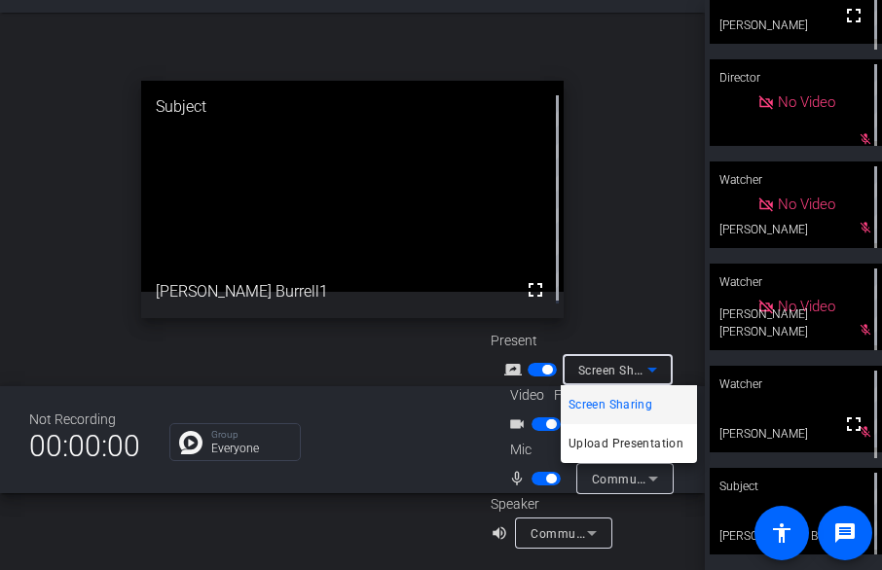
drag, startPoint x: 636, startPoint y: 402, endPoint x: 620, endPoint y: 408, distance: 17.5
click at [620, 408] on span "Screen Sharing" at bounding box center [610, 404] width 84 height 23
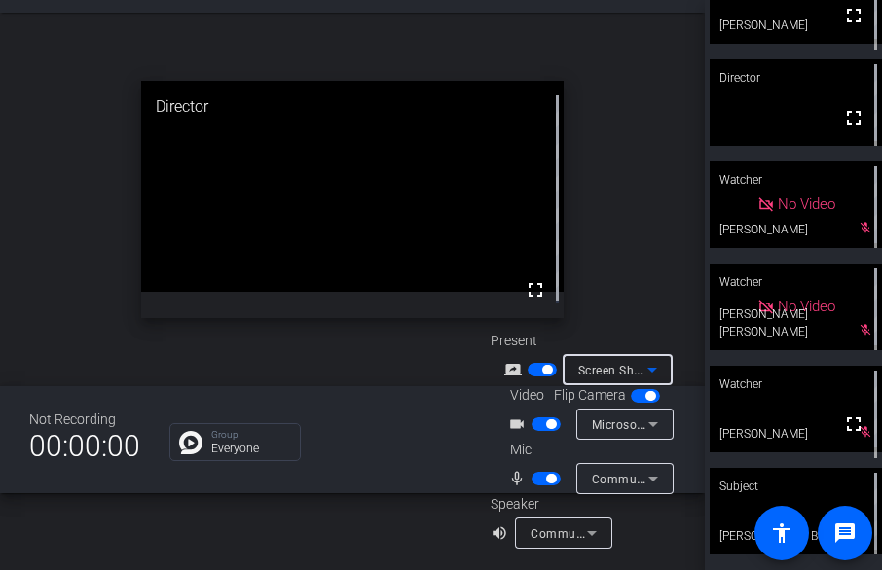
click at [654, 371] on icon at bounding box center [651, 369] width 23 height 23
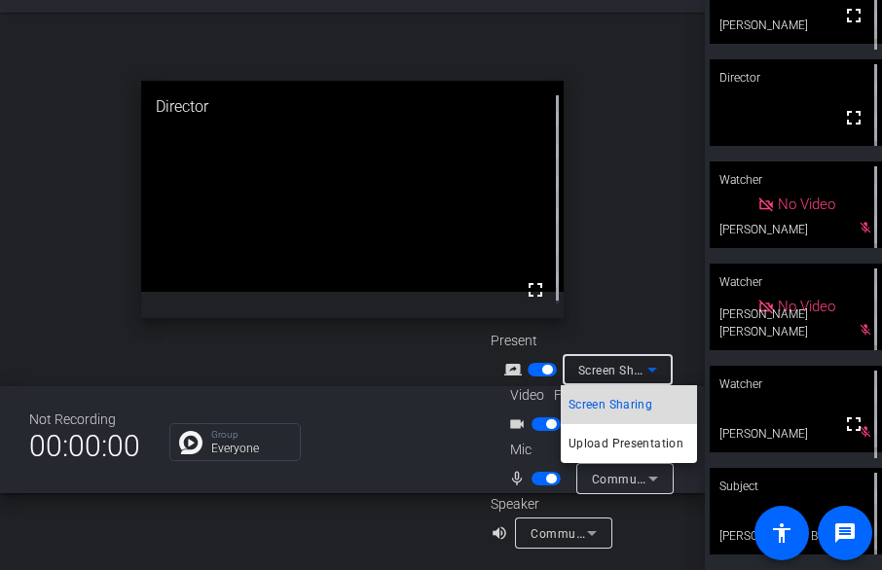
click at [586, 403] on span "Screen Sharing" at bounding box center [610, 404] width 84 height 23
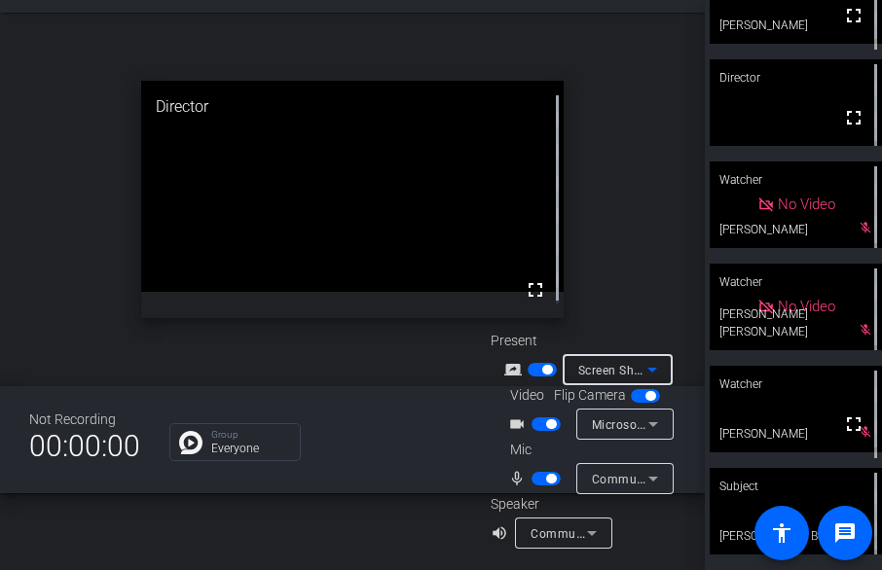
click at [656, 365] on icon at bounding box center [651, 369] width 23 height 23
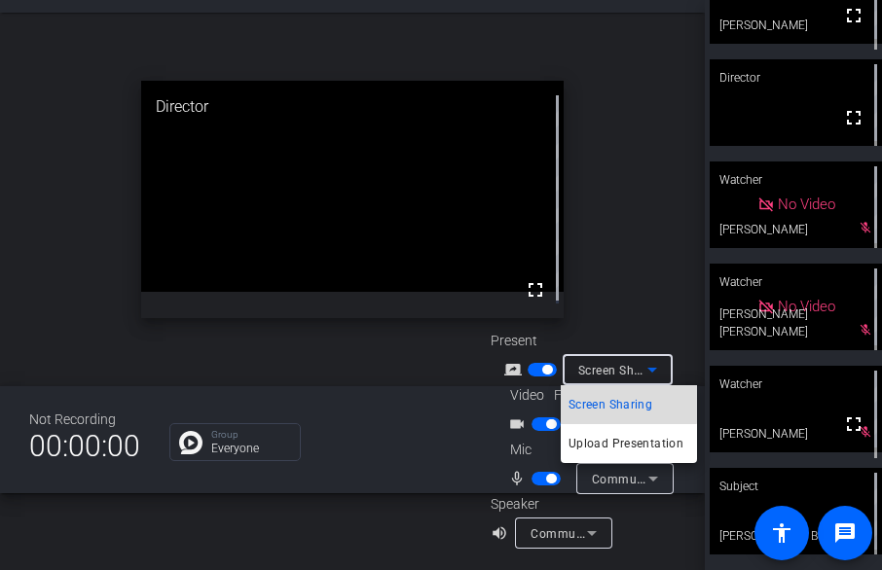
click at [606, 404] on span "Screen Sharing" at bounding box center [610, 404] width 84 height 23
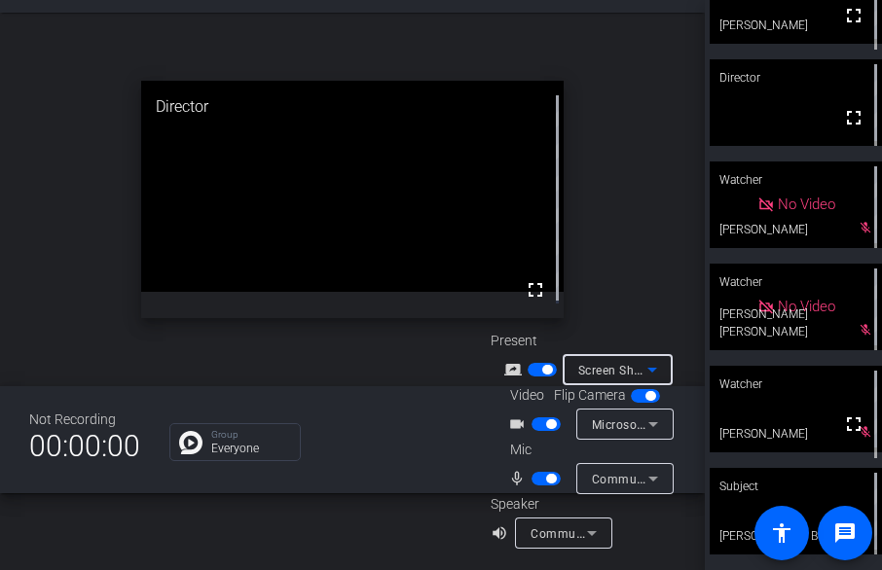
click at [537, 371] on span "button" at bounding box center [541, 370] width 29 height 14
click at [651, 369] on icon at bounding box center [652, 370] width 10 height 5
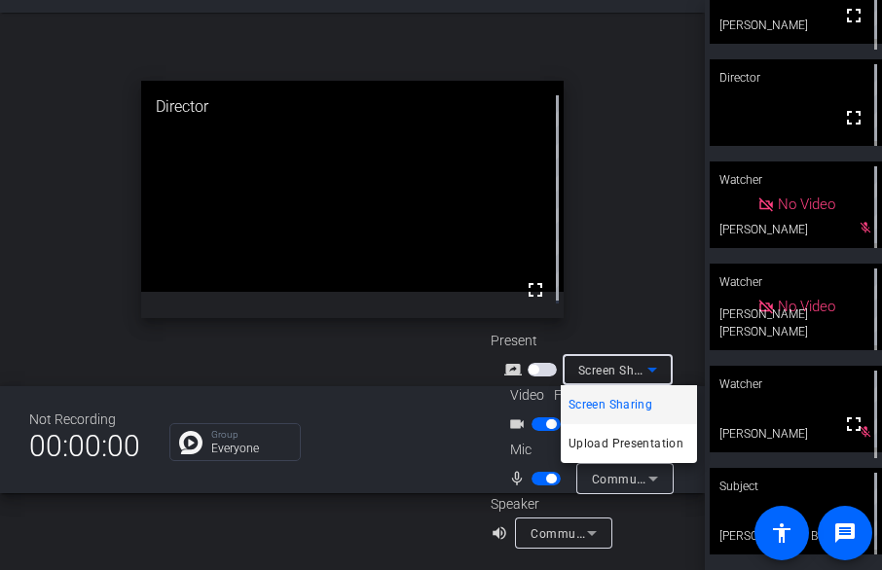
click at [612, 404] on span "Screen Sharing" at bounding box center [610, 404] width 84 height 23
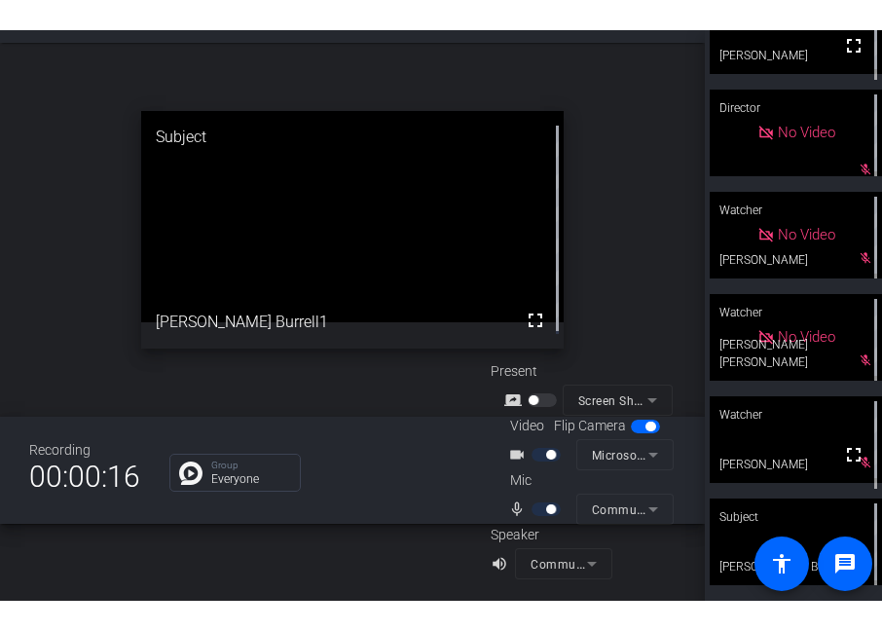
scroll to position [0, 0]
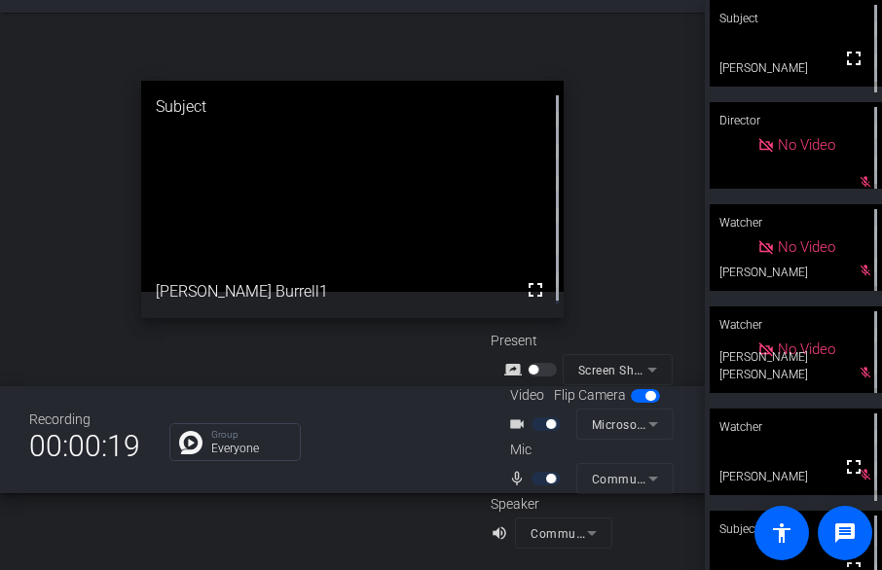
click at [629, 570] on html "Accessibility Screen-Reader Guide, Feedback, and Issue Reporting | New window P…" at bounding box center [441, 285] width 882 height 570
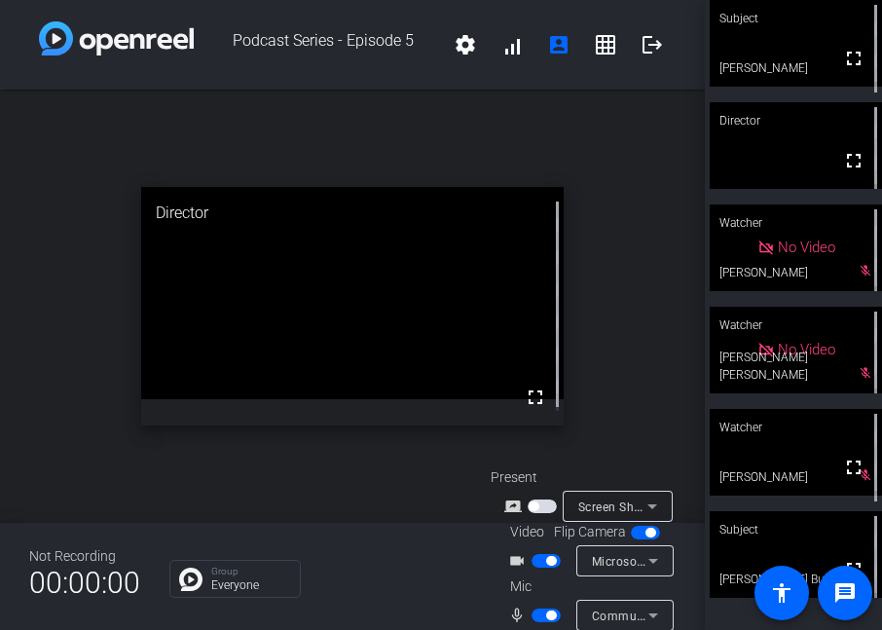
scroll to position [77, 0]
